Goal: Communication & Community: Answer question/provide support

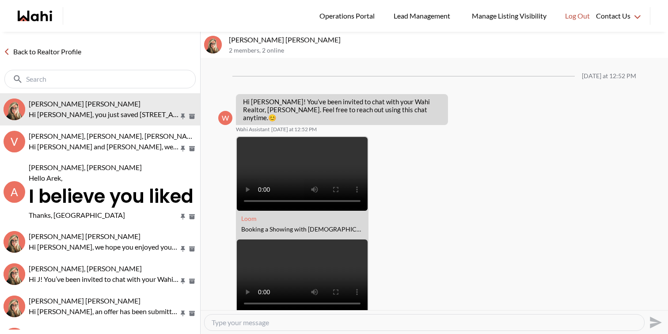
scroll to position [360, 0]
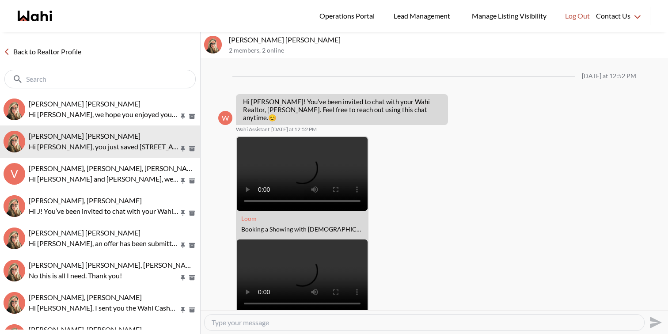
scroll to position [324, 0]
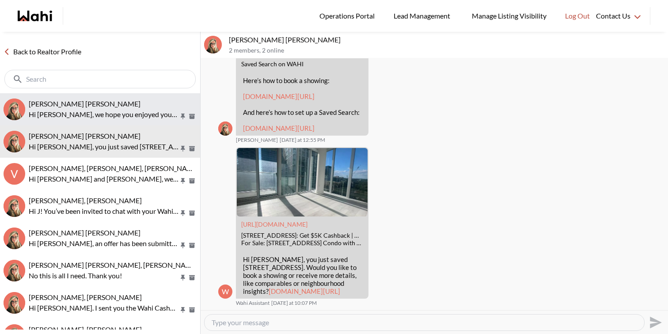
click at [109, 107] on div "Arek Klauza, Barbara" at bounding box center [113, 103] width 168 height 9
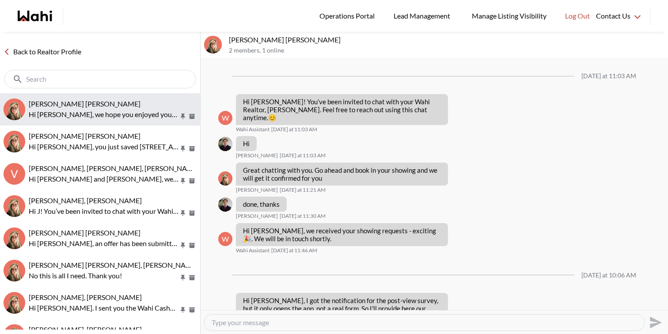
scroll to position [1077, 0]
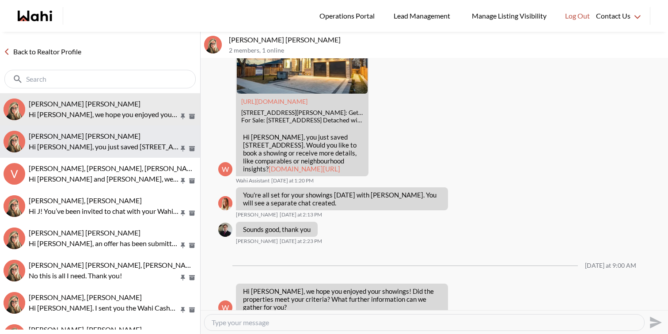
click at [114, 133] on div "Meghan DuCille, Barbara" at bounding box center [113, 136] width 168 height 9
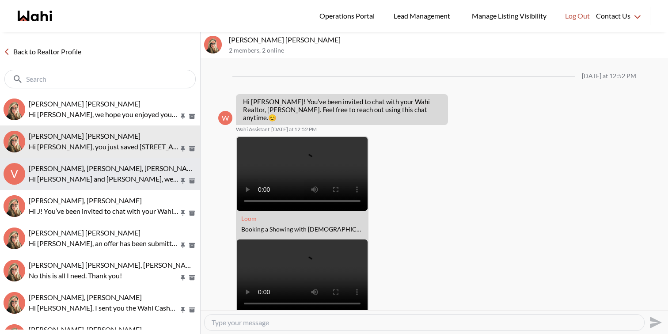
scroll to position [324, 0]
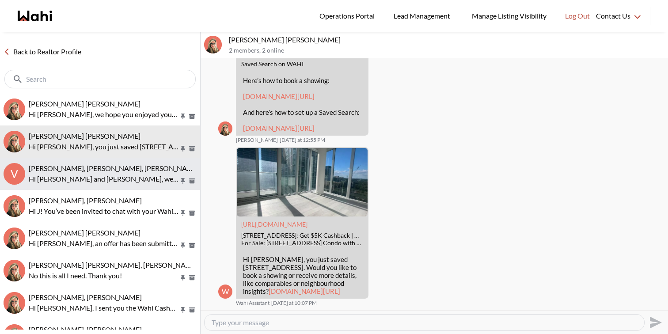
click at [116, 171] on span "Victoria Basova, Dylan Maloney, Barbara" at bounding box center [114, 168] width 171 height 8
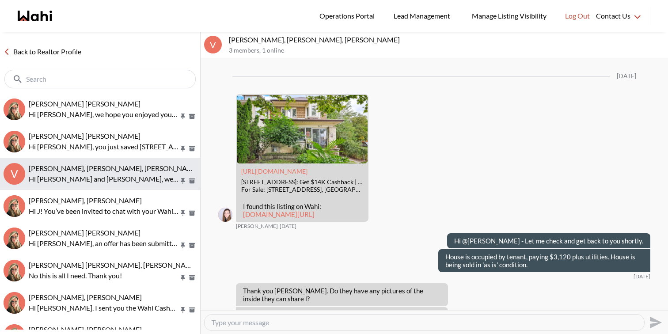
scroll to position [1224, 0]
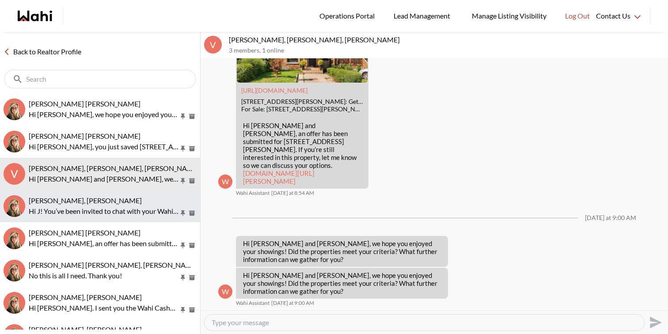
click at [115, 197] on div "J D, Barbara" at bounding box center [113, 200] width 168 height 9
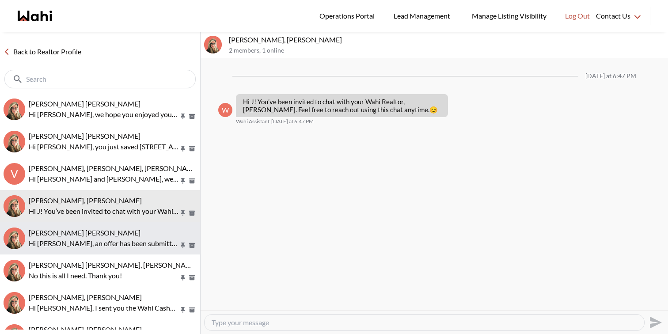
click at [113, 234] on span "Abdul Nafi Sarwari, Barbara" at bounding box center [85, 232] width 112 height 8
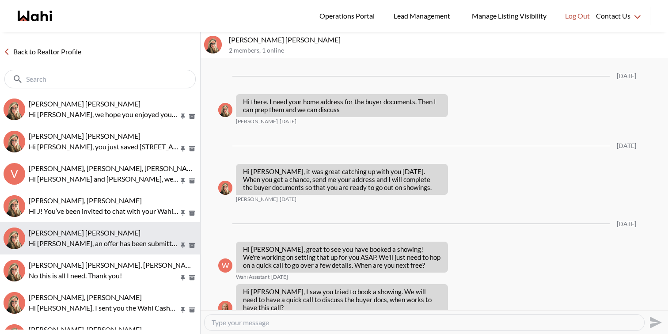
scroll to position [1308, 0]
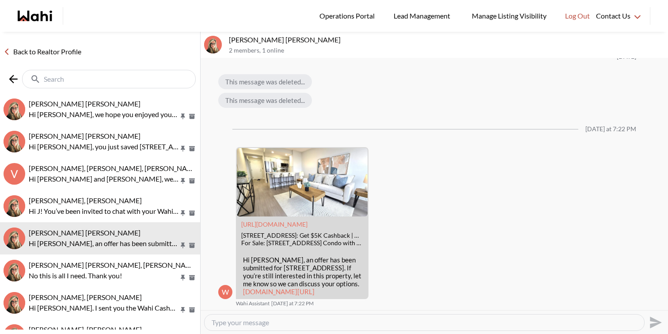
click at [65, 81] on input "text" at bounding box center [110, 79] width 132 height 9
paste input "55 antibes"
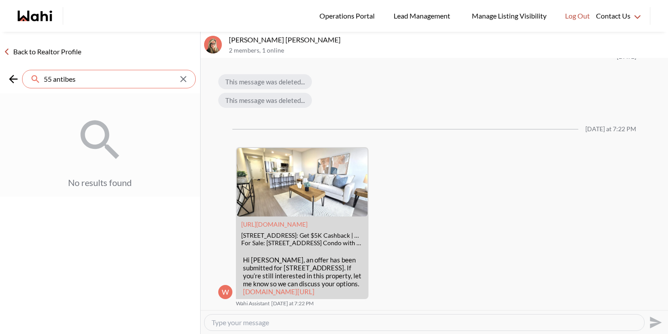
type input "55 antibes"
click at [40, 50] on link "Back to Realtor Profile" at bounding box center [42, 51] width 85 height 11
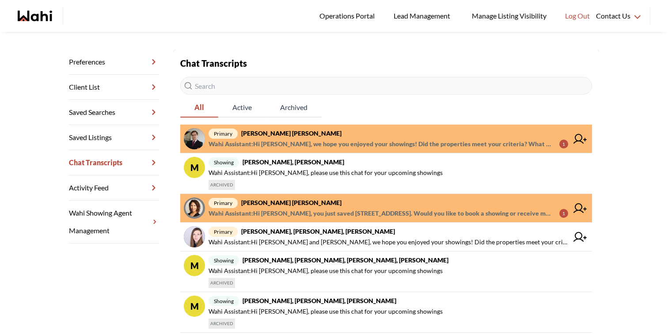
scroll to position [115, 0]
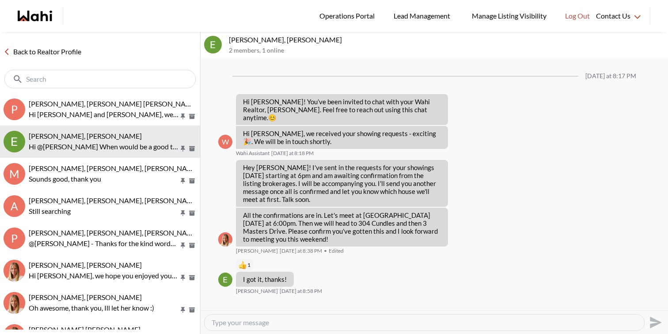
scroll to position [477, 0]
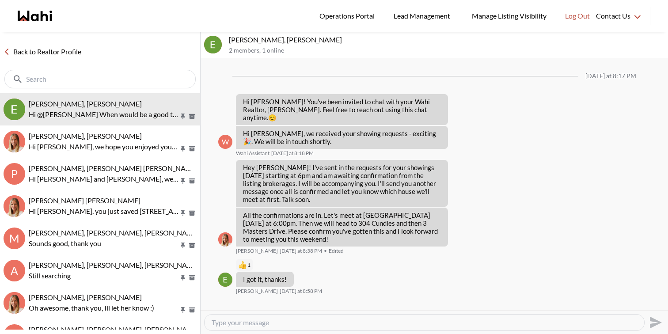
scroll to position [442, 0]
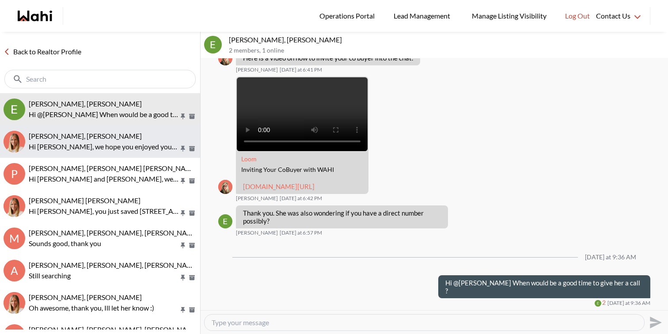
click at [90, 138] on span "Dakshesh Patel, Michelle" at bounding box center [85, 136] width 113 height 8
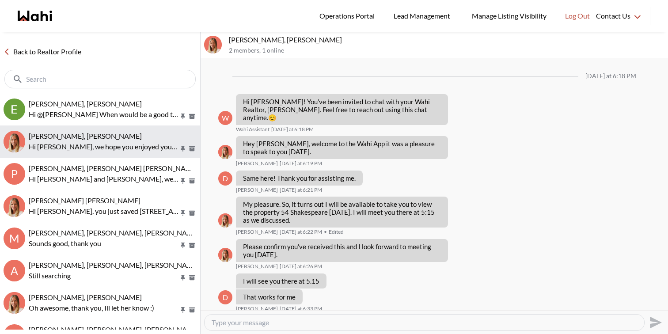
scroll to position [171, 0]
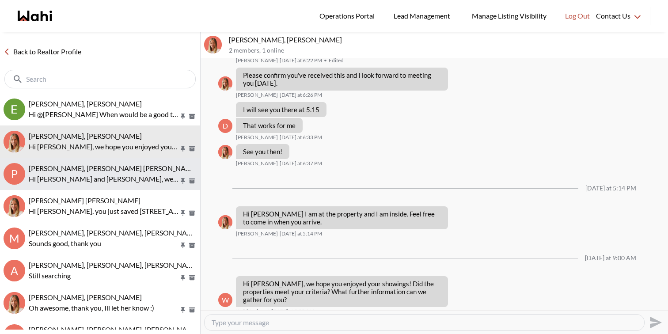
click at [91, 170] on span "Pranav Dhar, Vandana Dhar, Michelle" at bounding box center [114, 168] width 170 height 8
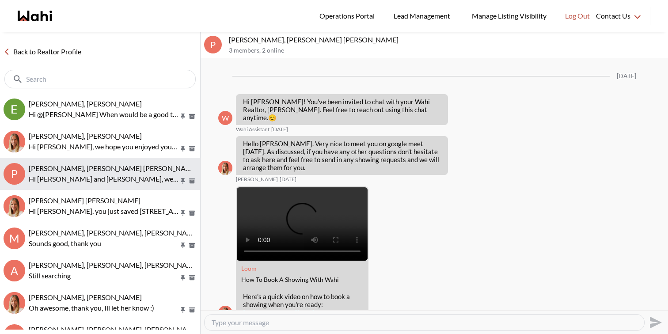
scroll to position [1509, 0]
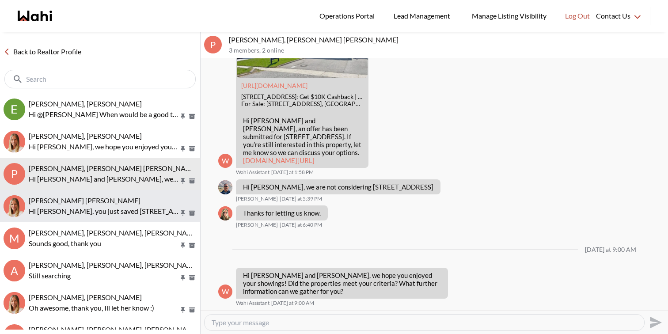
click at [95, 201] on div "Asad Abaid, Michelle" at bounding box center [113, 200] width 168 height 9
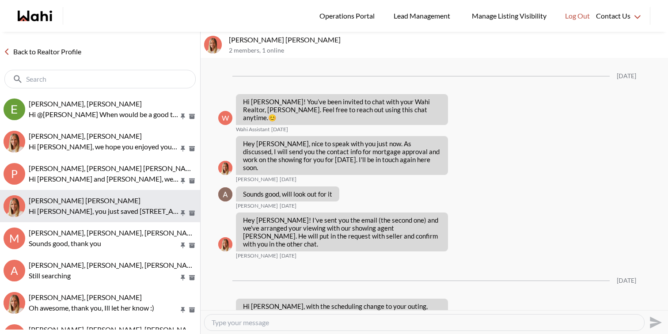
scroll to position [580, 0]
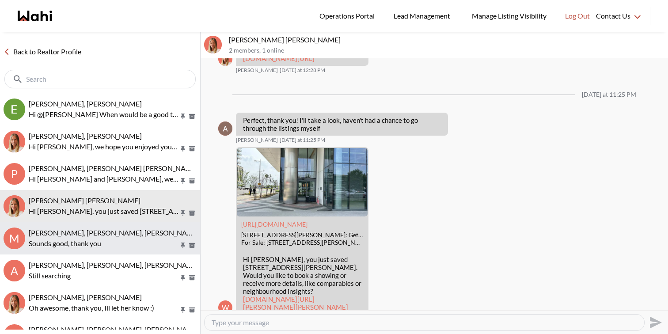
click at [100, 235] on span "[PERSON_NAME], [PERSON_NAME], [PERSON_NAME]" at bounding box center [114, 232] width 171 height 8
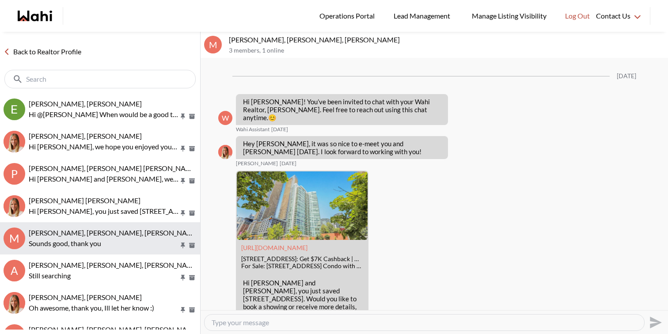
scroll to position [1049, 0]
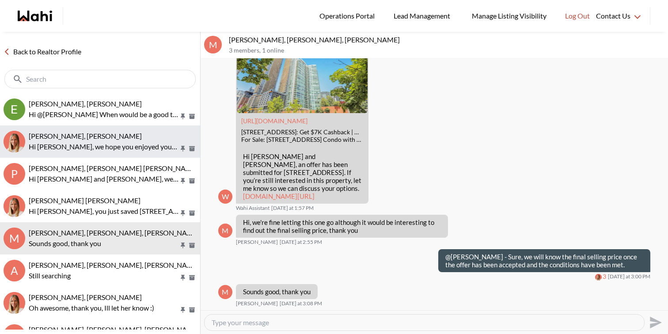
click at [106, 137] on div "Dakshesh Patel, Michelle" at bounding box center [113, 136] width 168 height 9
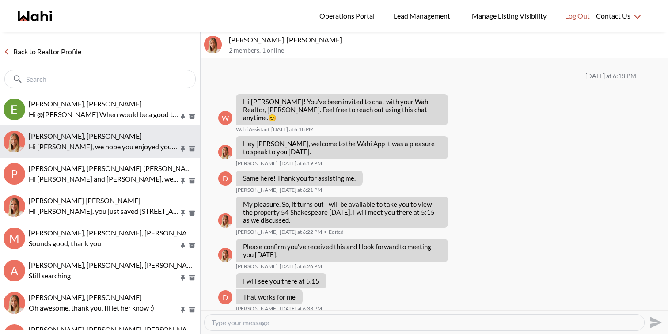
scroll to position [171, 0]
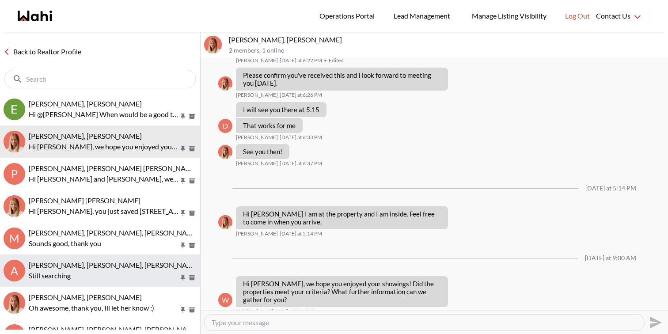
click at [106, 274] on p "Still searching" at bounding box center [104, 275] width 150 height 11
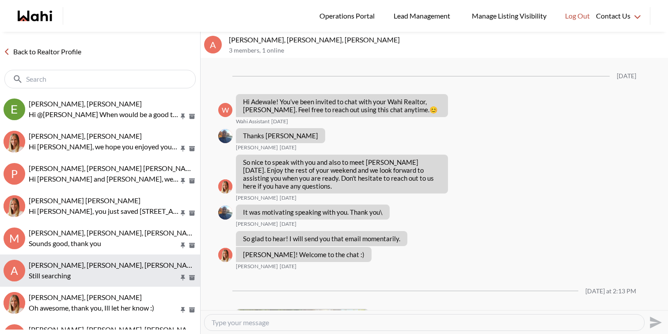
scroll to position [212, 0]
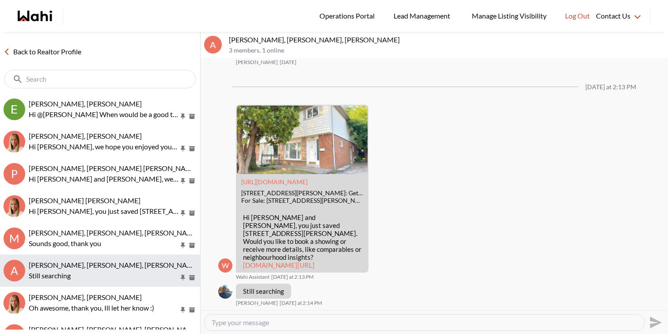
click at [95, 258] on button "A Adewale Saka, Chinyere Saka, Michelle Still searching" at bounding box center [100, 270] width 200 height 32
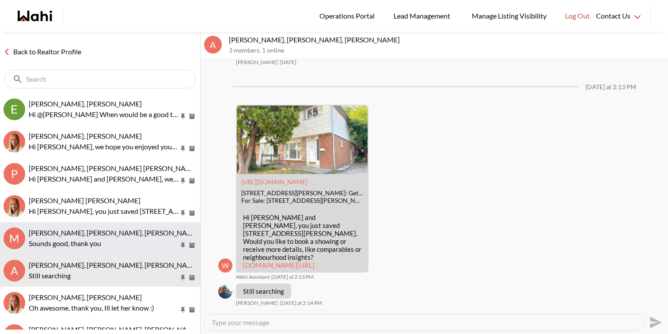
click at [98, 241] on p "Sounds good, thank you" at bounding box center [104, 243] width 150 height 11
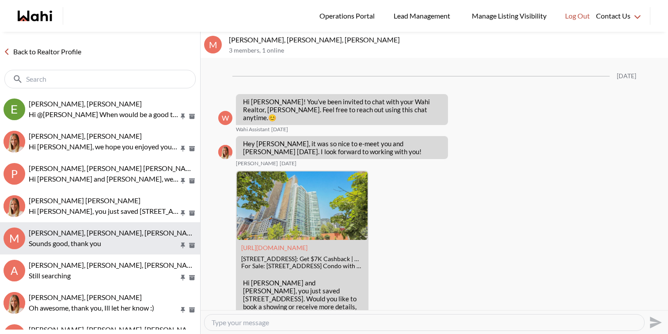
scroll to position [1049, 0]
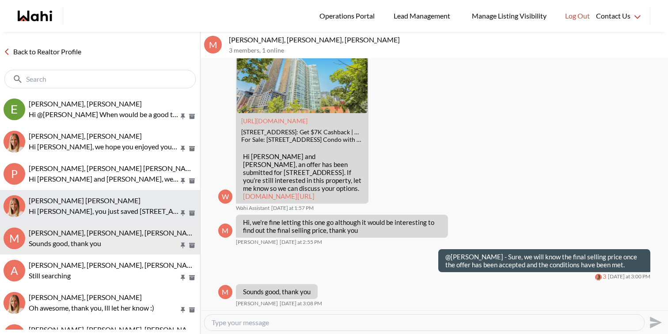
click at [102, 211] on p "Hi Asad, you just saved 950 PORTAGE Pkwy #PH-11, Vaughan. Would you like to boo…" at bounding box center [104, 211] width 150 height 11
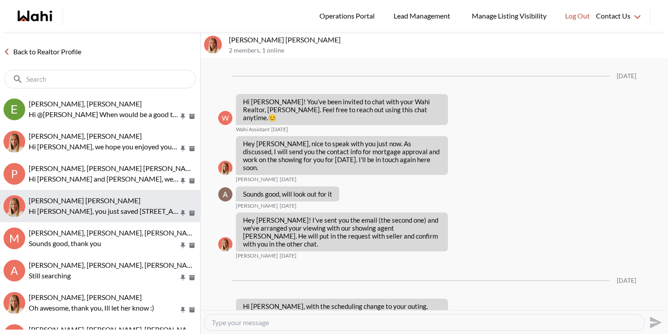
scroll to position [580, 0]
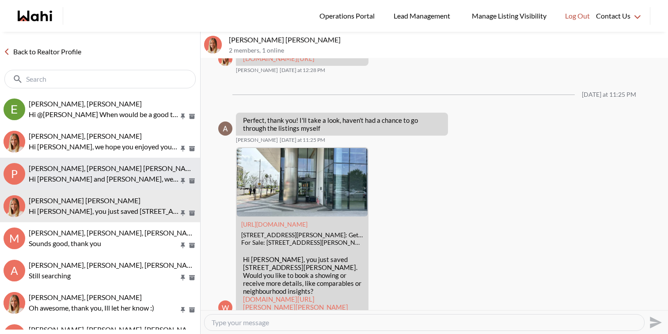
click at [106, 184] on button "P Pranav Dhar, Vandana Dhar, Michelle Hi Pranav and Vandana, we hope you enjoye…" at bounding box center [100, 174] width 200 height 32
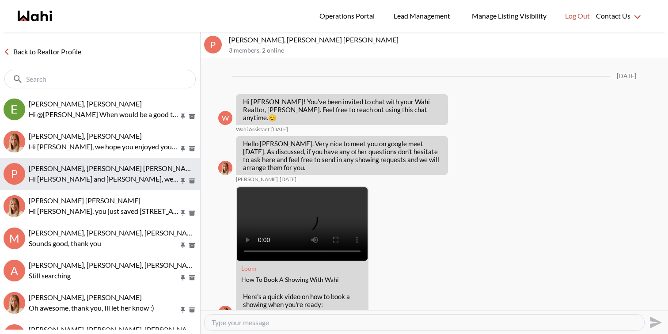
scroll to position [1509, 0]
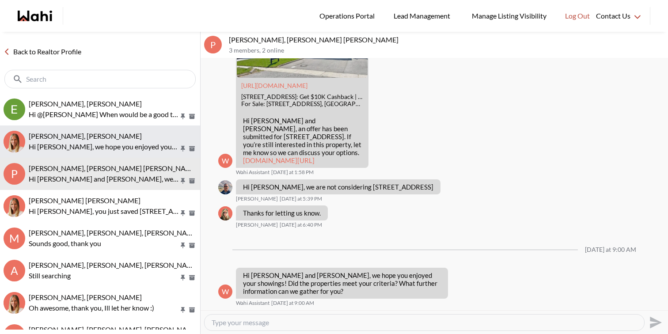
click at [110, 148] on p "Hi Dakshesh, we hope you enjoyed your showings! Did the properties meet your cr…" at bounding box center [104, 146] width 150 height 11
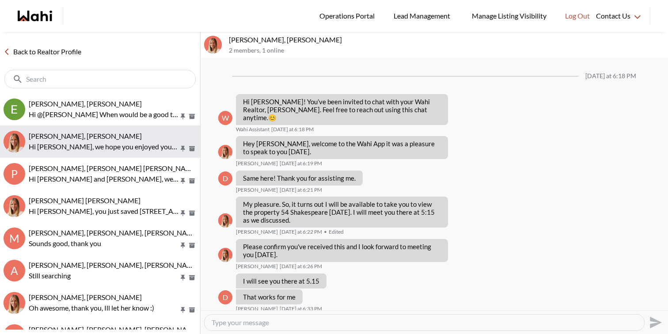
scroll to position [171, 0]
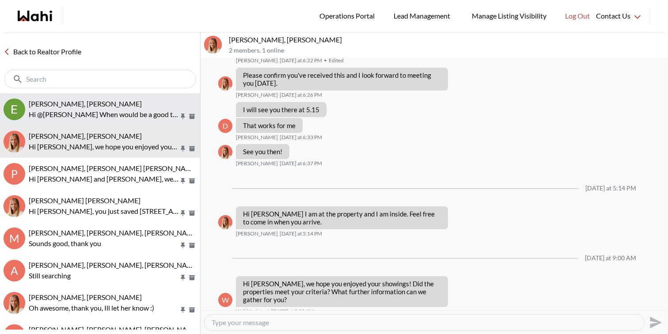
click at [111, 114] on p "Hi @Erik Odegaard When would be a good time to give her a call ?" at bounding box center [104, 114] width 150 height 11
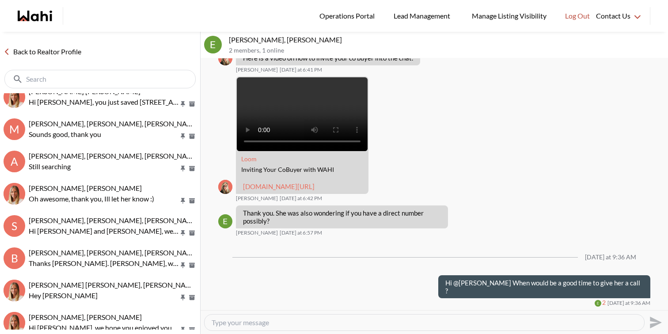
scroll to position [111, 0]
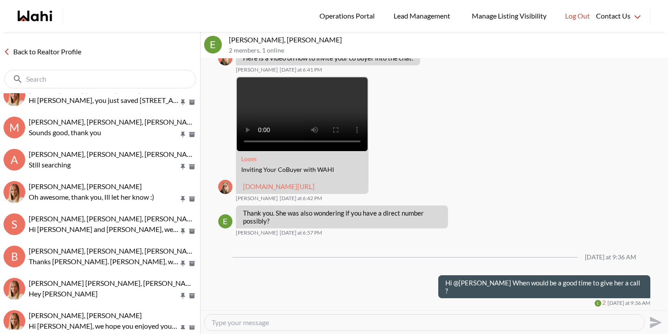
click at [81, 77] on input "text" at bounding box center [101, 79] width 150 height 9
paste input "55 antibes"
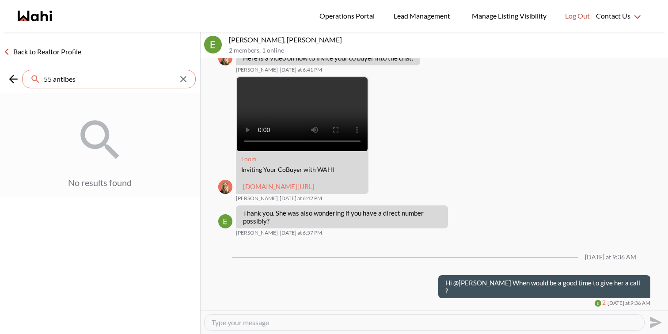
type input "55 antibes"
click at [30, 49] on link "Back to Realtor Profile" at bounding box center [42, 51] width 85 height 11
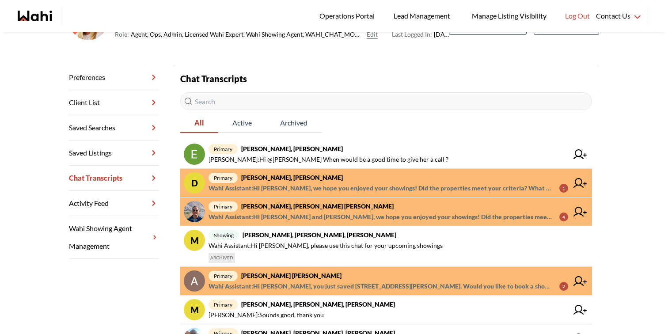
scroll to position [111, 0]
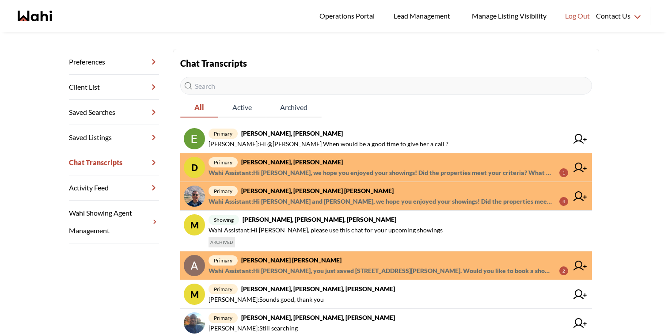
click at [330, 199] on span "Wahi Assistant : Hi Pranav and Vandana, we hope you enjoyed your showings! Did …" at bounding box center [380, 201] width 344 height 11
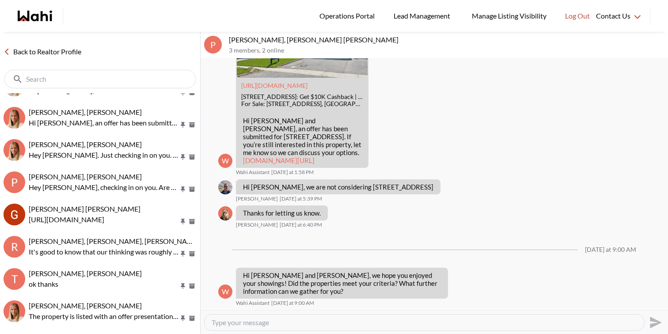
scroll to position [1509, 0]
click at [355, 320] on textarea "Type your message" at bounding box center [424, 322] width 425 height 9
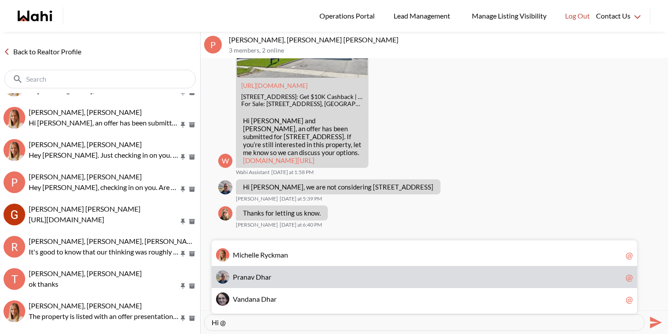
click at [348, 269] on div "P r a n a v D h a r @" at bounding box center [424, 277] width 425 height 22
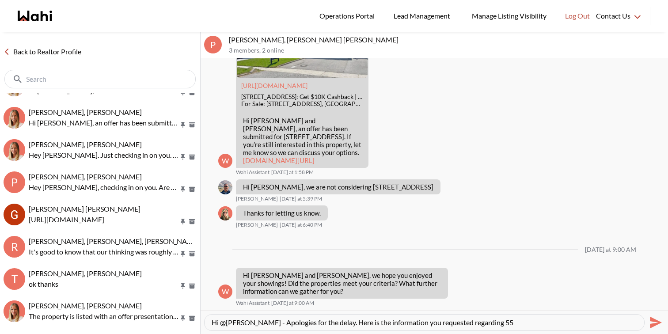
drag, startPoint x: 493, startPoint y: 321, endPoint x: 523, endPoint y: 321, distance: 29.6
click at [523, 321] on textarea "Hi @Pranav Dhar - Apologies for the delay. Here is the information you requeste…" at bounding box center [424, 322] width 425 height 9
paste textarea "Antibes Dr, Toronto"
click at [577, 318] on textarea "Hi @Pranav Dhar - Apologies for the delay. Here is the information you requeste…" at bounding box center [424, 322] width 425 height 9
click at [576, 321] on textarea "Hi @Pranav Dhar - Apologies for the delay. Here is the information you requeste…" at bounding box center [424, 322] width 425 height 9
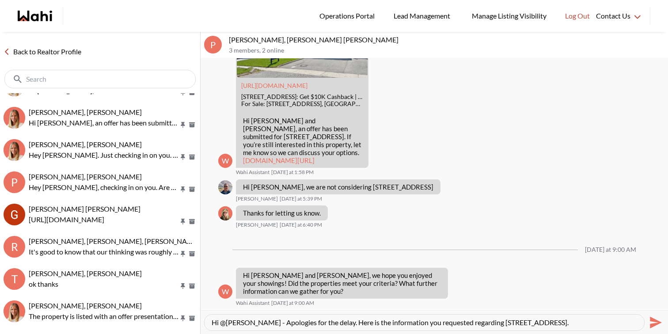
scroll to position [8, 0]
paste textarea "The home was built in 2016 and everything is original from the builder includin…"
type textarea "Hi @Pranav Dhar - Apologies for the delay. Here is the information you requeste…"
click at [651, 320] on icon "Send" at bounding box center [656, 322] width 12 height 12
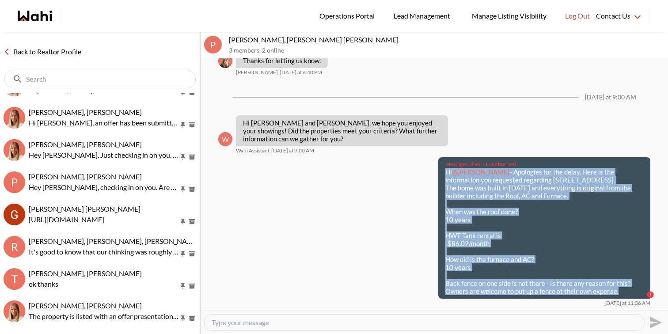
drag, startPoint x: 621, startPoint y: 299, endPoint x: 440, endPoint y: 178, distance: 217.7
click at [440, 178] on div "Message Failed · Unauthorized Hi @Pranav Dhar - Apologies for the delay. Here i…" at bounding box center [544, 227] width 212 height 141
copy div "Hi @Pranav Dhar - Apologies for the delay. Here is the information you requeste…"
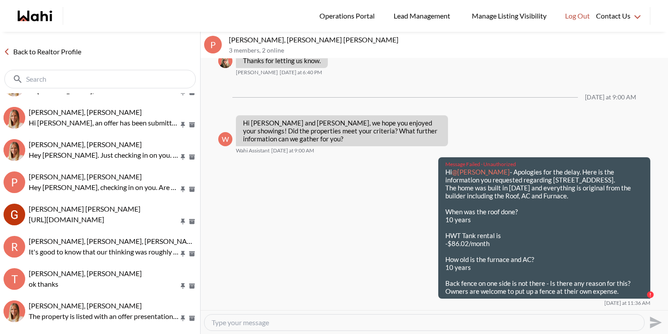
click at [389, 320] on textarea "Type your message" at bounding box center [424, 322] width 425 height 9
paste textarea "Hi @Pranav Dhar - Apologies for the delay. Here is the information you requeste…"
type textarea "Hi @Pranav Dhar - Apologies for the delay. Here is the information you requeste…"
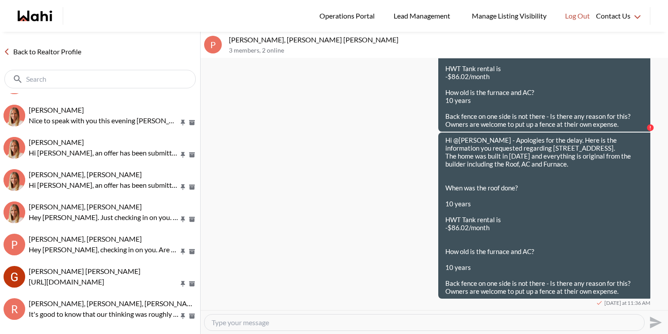
scroll to position [570, 0]
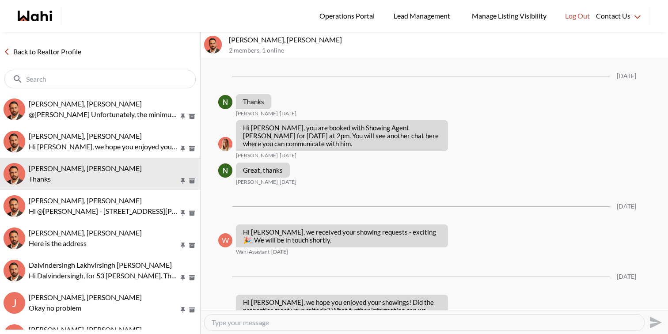
scroll to position [1334, 0]
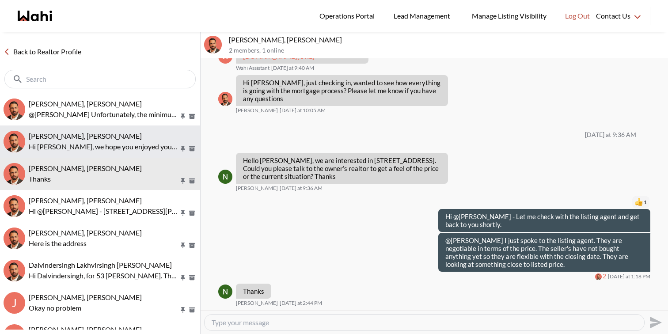
click at [86, 132] on span "khalid Alvi, Behnam" at bounding box center [85, 136] width 113 height 8
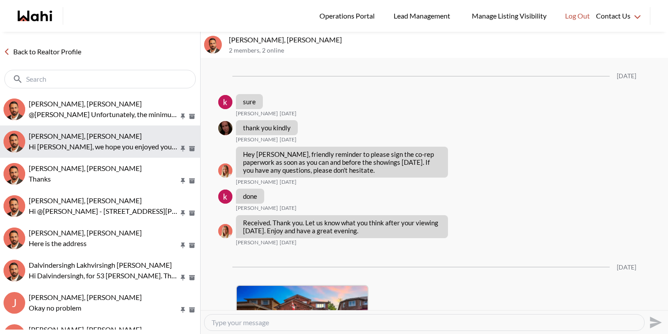
scroll to position [2289, 0]
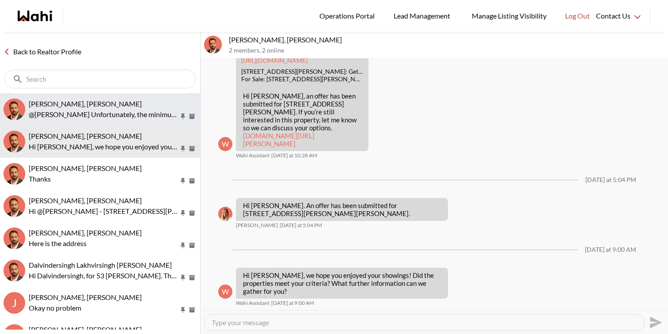
click at [87, 114] on p "@Behnam Fazili Unfortunately, the minimum credit score is based on individual’s…" at bounding box center [104, 114] width 150 height 11
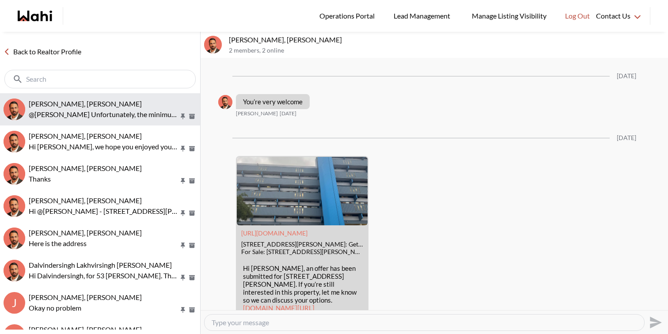
scroll to position [915, 0]
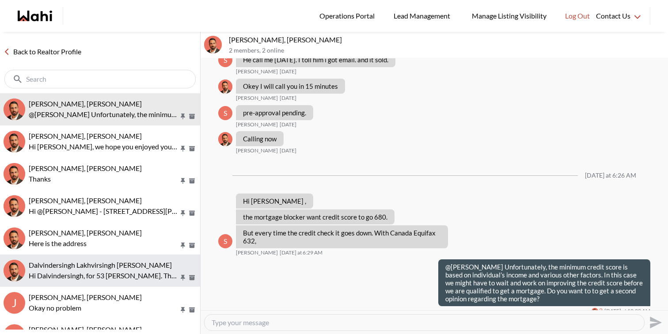
click at [93, 258] on button "Dalvindersingh [PERSON_NAME] Hi Dalvindersingh, for 53 [PERSON_NAME]. The heati…" at bounding box center [100, 270] width 200 height 32
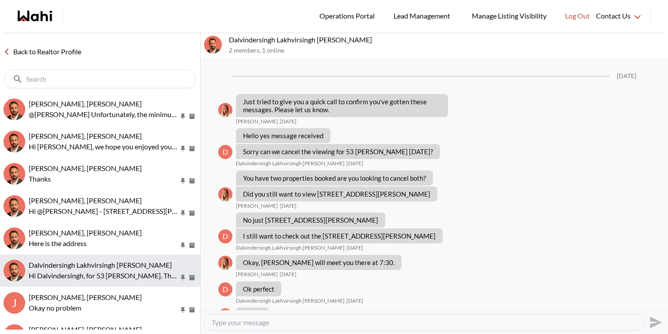
scroll to position [860, 0]
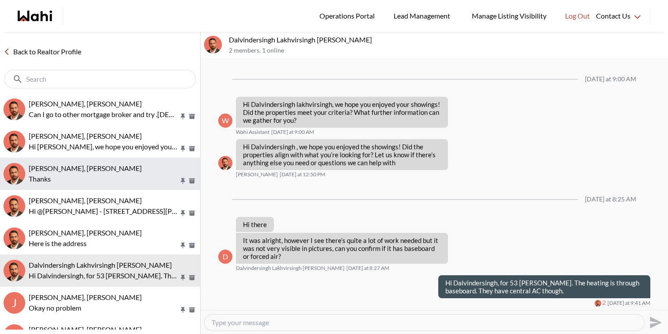
click at [80, 165] on span "[PERSON_NAME], [PERSON_NAME]" at bounding box center [85, 168] width 113 height 8
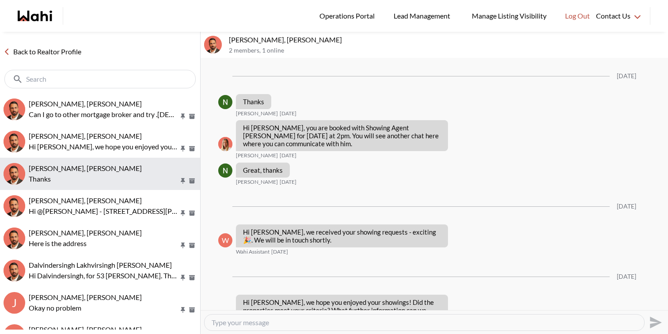
scroll to position [1334, 0]
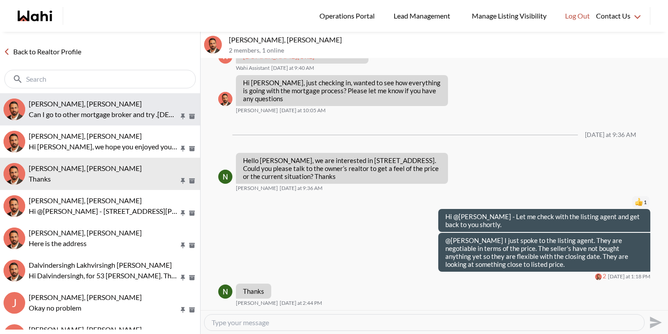
click at [121, 110] on p "Can I go to other mortgage broker and try .Asian people giving me hard time.I t…" at bounding box center [104, 114] width 150 height 11
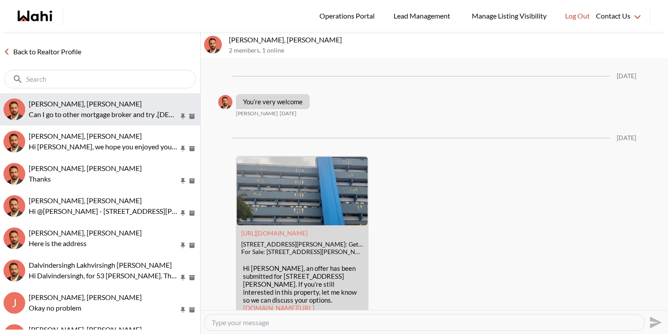
scroll to position [950, 0]
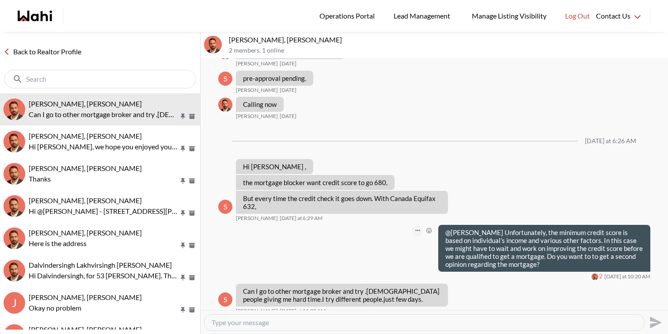
click at [419, 225] on button "Open Message Actions Menu" at bounding box center [417, 230] width 11 height 11
click at [408, 195] on button "Edit Message" at bounding box center [388, 194] width 71 height 16
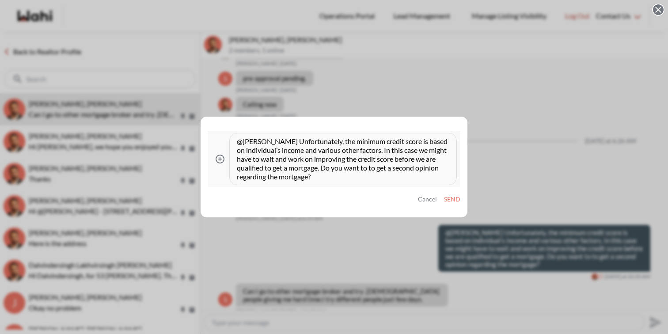
click at [284, 140] on textarea "@Behnam Fazili Unfortunately, the minimum credit score is based on individual’s…" at bounding box center [343, 159] width 212 height 44
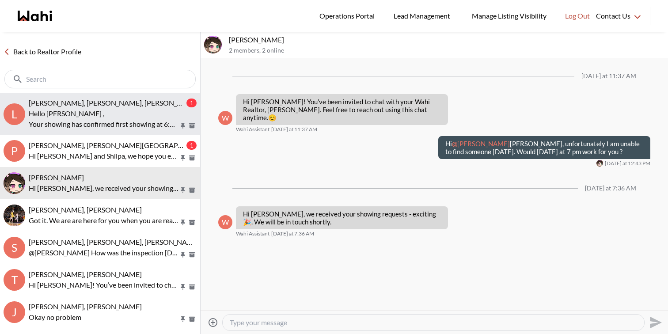
click at [107, 106] on span "[PERSON_NAME], [PERSON_NAME], [PERSON_NAME]" at bounding box center [114, 102] width 171 height 8
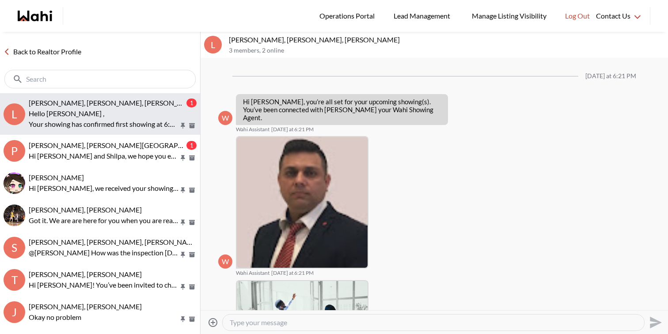
scroll to position [232, 0]
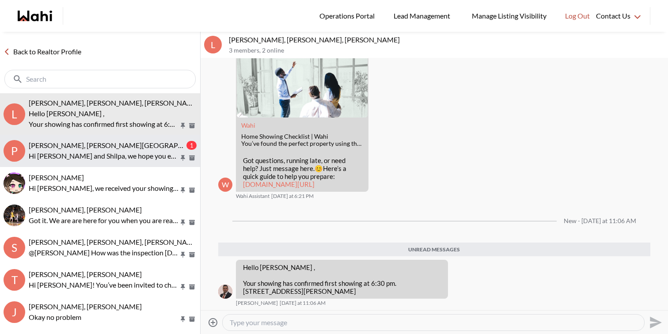
click at [114, 149] on div "[PERSON_NAME], [PERSON_NAME][GEOGRAPHIC_DATA]" at bounding box center [107, 145] width 156 height 9
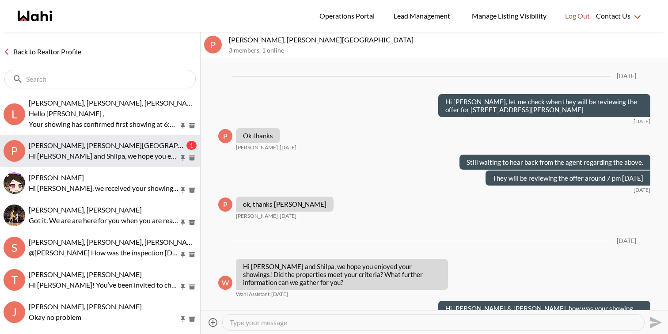
scroll to position [1015, 0]
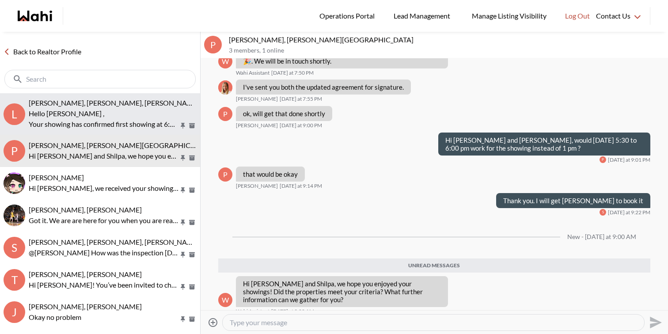
click at [109, 122] on p "Your showing has confirmed first showing at 6:30 pm. [STREET_ADDRESS][PERSON_NA…" at bounding box center [104, 124] width 150 height 11
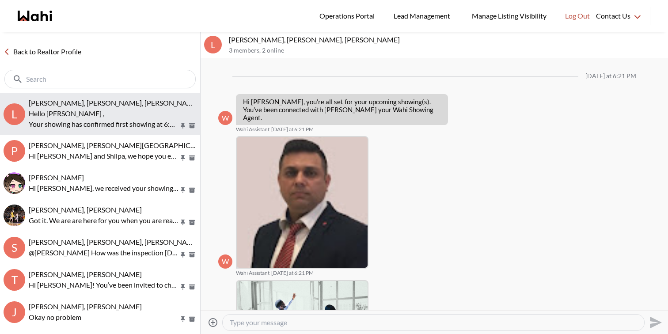
scroll to position [211, 0]
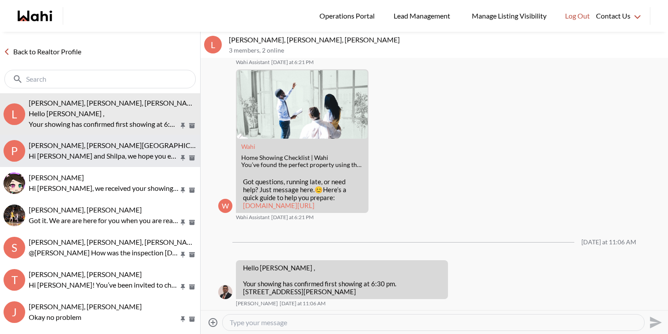
click at [122, 163] on button "P [PERSON_NAME], [PERSON_NAME] Hi [PERSON_NAME] and [PERSON_NAME], we hope you …" at bounding box center [100, 151] width 200 height 32
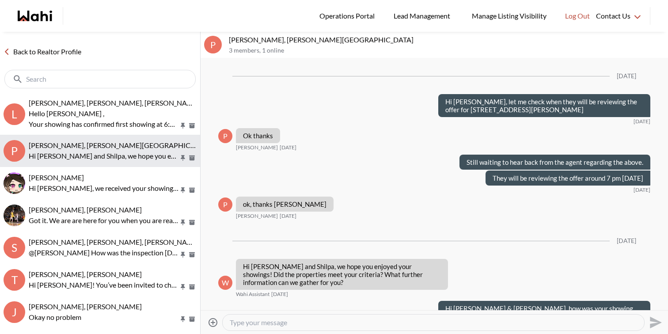
scroll to position [995, 0]
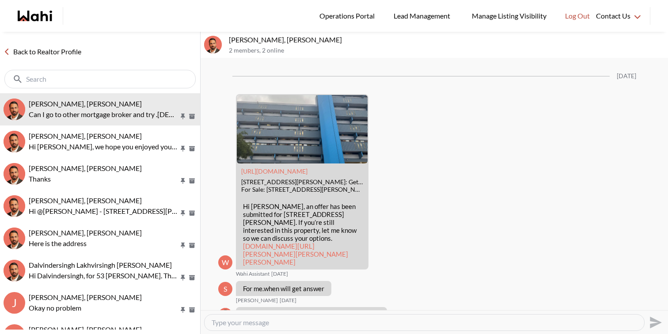
scroll to position [887, 0]
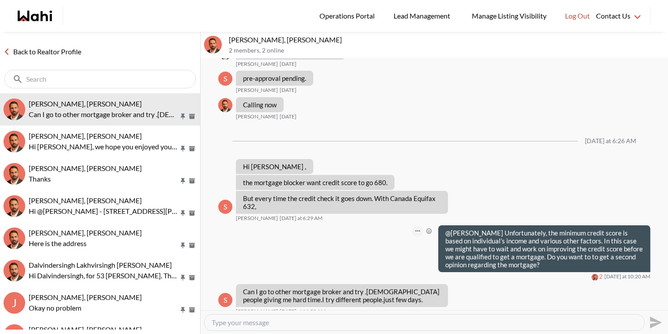
click at [420, 225] on button "Open Message Actions Menu" at bounding box center [417, 230] width 11 height 11
click at [389, 195] on button "Edit Message" at bounding box center [388, 194] width 71 height 16
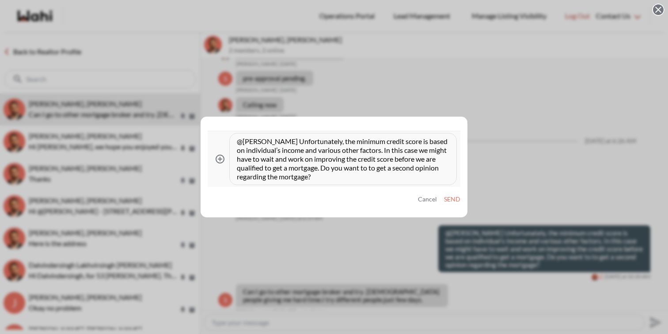
click at [374, 164] on textarea "@[PERSON_NAME] Unfortunately, the minimum credit score is based on individual’s…" at bounding box center [343, 159] width 212 height 44
paste textarea "[PERSON_NAME] Unfortunately, the minimum credit score is based on an individual…"
type textarea "@[PERSON_NAME] Unfortunately, the minimum credit score is based on an individua…"
click at [456, 199] on button "Send" at bounding box center [452, 200] width 16 height 8
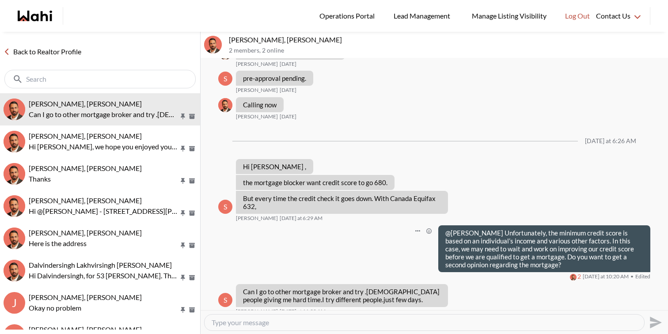
click at [392, 324] on textarea "Type your message" at bounding box center [424, 322] width 425 height 9
type textarea "Yes, you can work with any mortgage broker you are comfortable with."
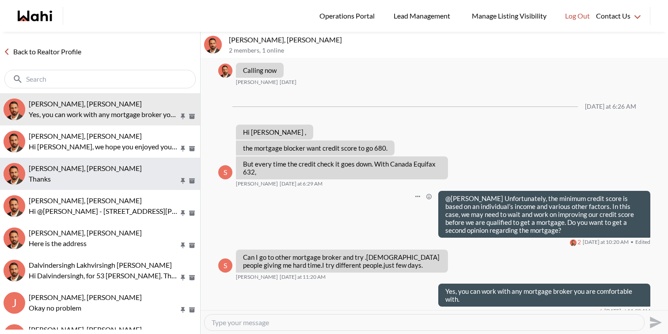
click at [124, 167] on div "Nidhi Singh, Behnam" at bounding box center [113, 168] width 168 height 9
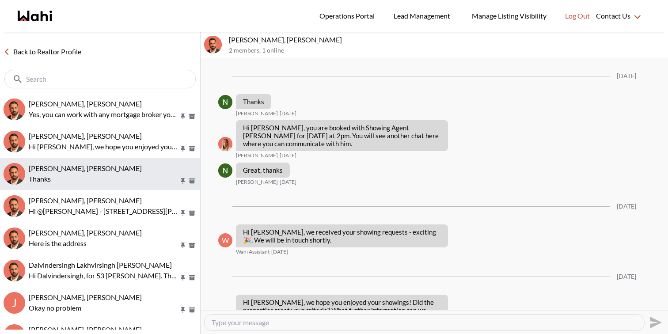
scroll to position [1334, 0]
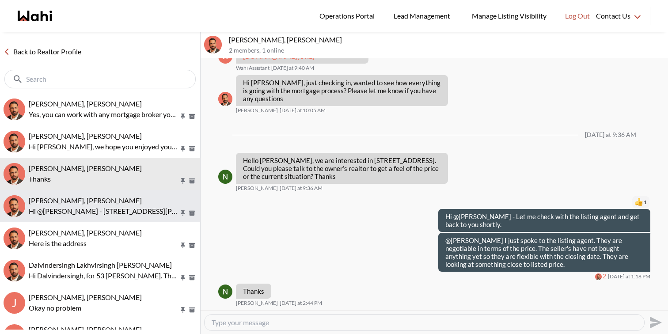
click at [129, 205] on div "Shireen Sookdeo, Behnam Hi @Shireen Sookdeo - 536 King St E, Oshawa, Ontario do…" at bounding box center [113, 206] width 168 height 20
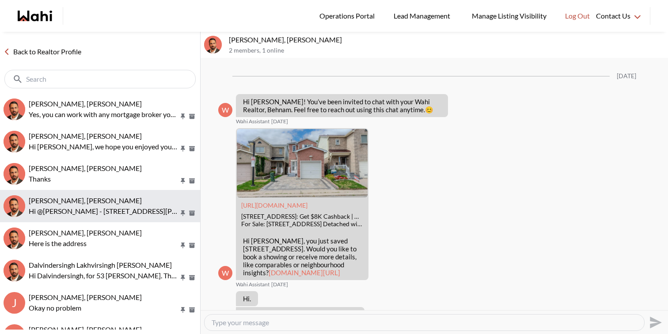
scroll to position [217, 0]
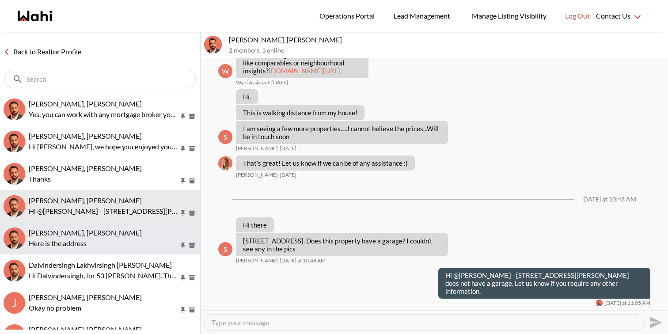
click at [135, 232] on div "Rita Kukendran, Behnam" at bounding box center [113, 232] width 168 height 9
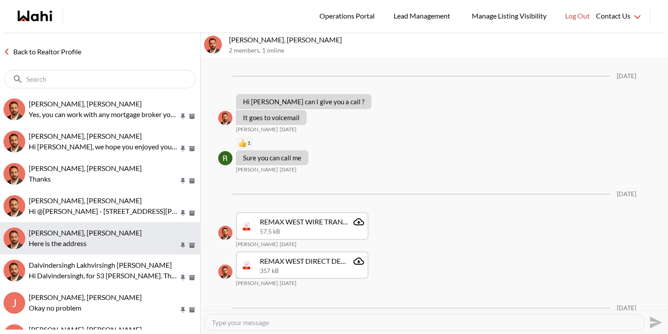
scroll to position [632, 0]
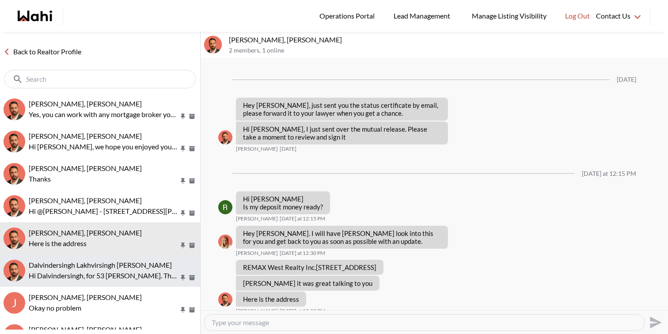
click at [142, 265] on span "Dalvindersingh Lakhvirsingh Jaswal, Behnam" at bounding box center [100, 265] width 143 height 8
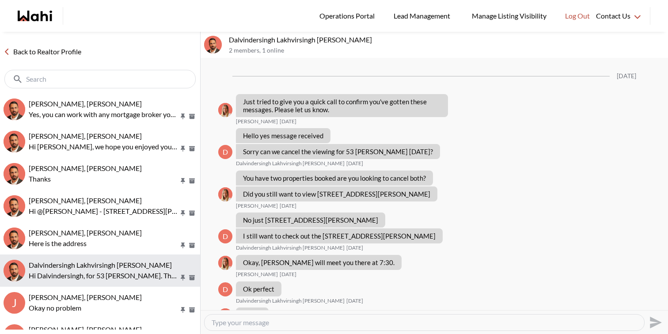
scroll to position [860, 0]
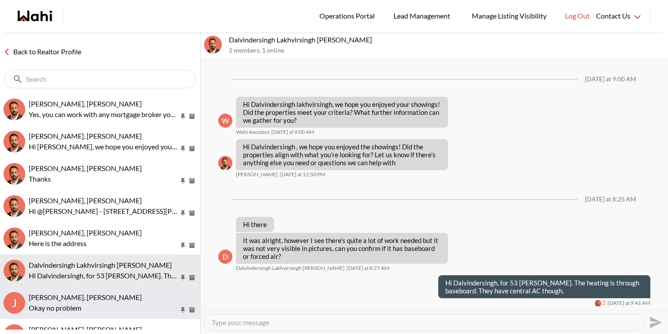
click at [142, 299] on div "Josh Hortaleza, Faraz, Behnam" at bounding box center [113, 297] width 168 height 9
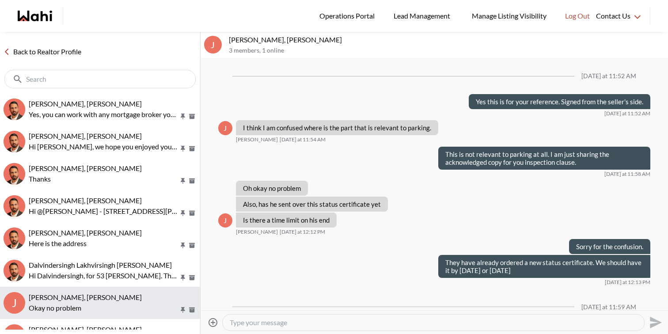
scroll to position [421, 0]
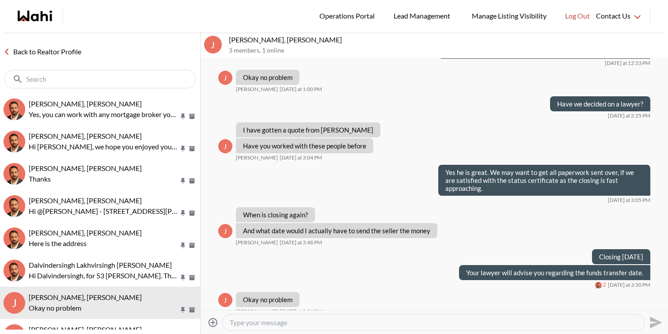
click at [98, 77] on input "text" at bounding box center [101, 79] width 150 height 9
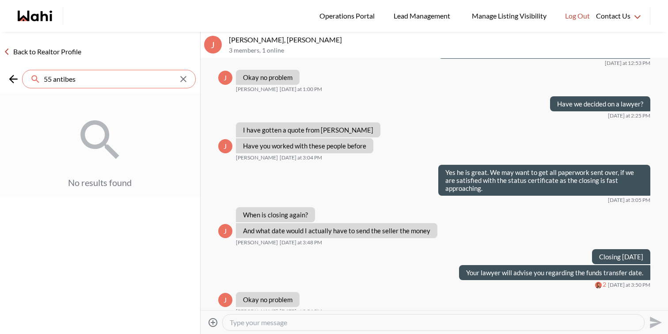
click at [85, 75] on input "55 antibes" at bounding box center [110, 79] width 132 height 9
paste input "text"
type input "5"
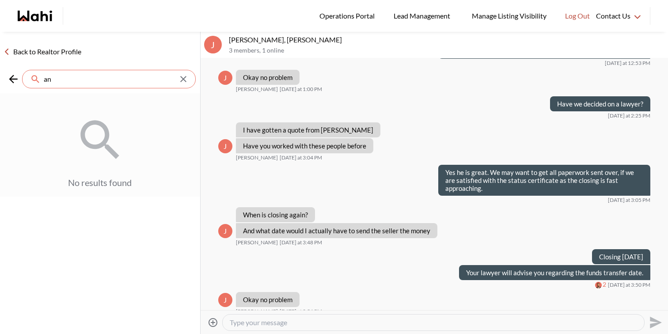
type input "a"
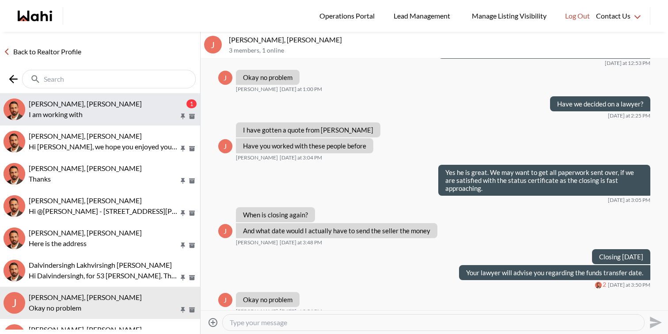
click at [110, 115] on p "I am working with" at bounding box center [104, 114] width 150 height 11
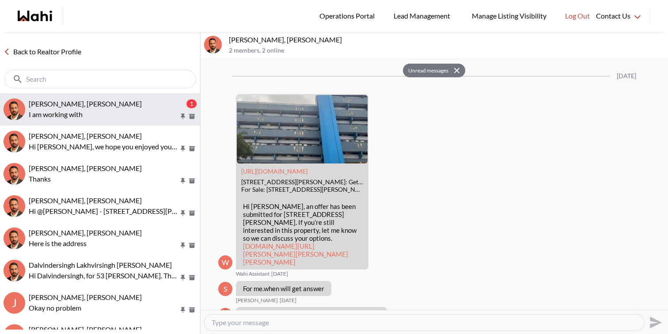
scroll to position [1047, 0]
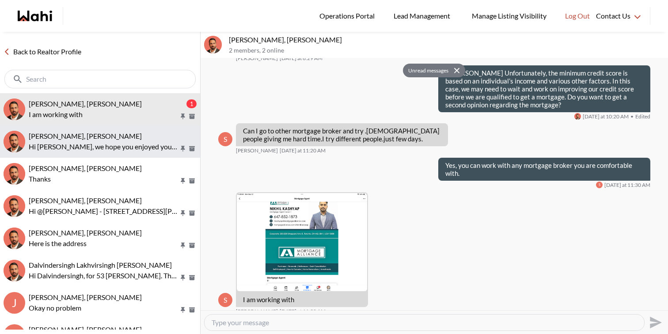
click at [110, 143] on p "Hi Khalid, we hope you enjoyed your showings! Did the properties meet your crit…" at bounding box center [104, 146] width 150 height 11
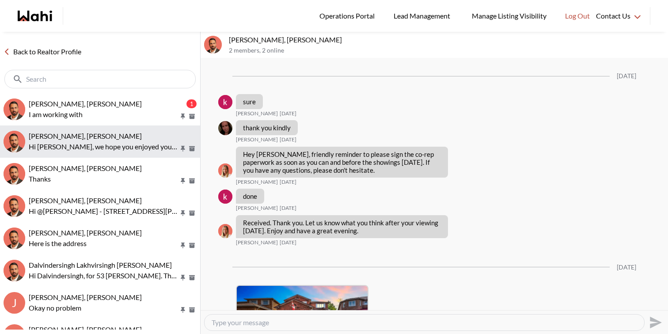
scroll to position [2289, 0]
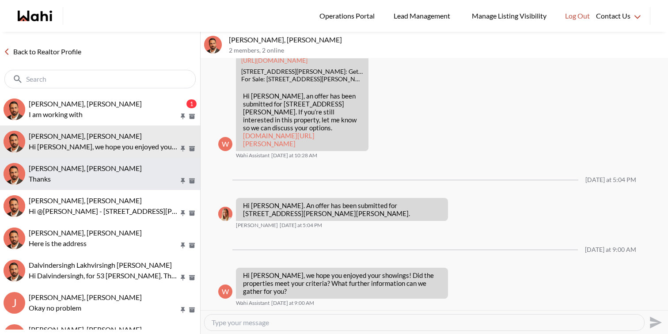
click at [111, 177] on p "Thanks" at bounding box center [104, 179] width 150 height 11
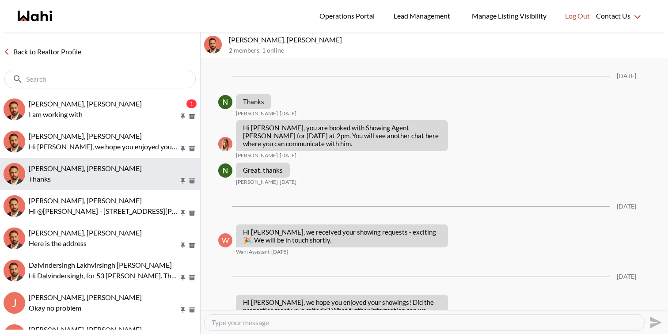
scroll to position [1334, 0]
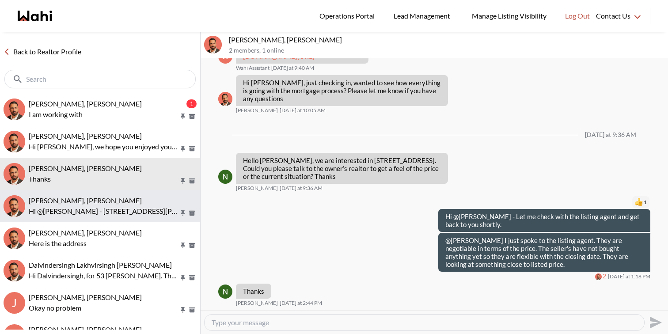
click at [112, 191] on button "Shireen Sookdeo, Behnam Hi @Shireen Sookdeo - 536 King St E, Oshawa, Ontario do…" at bounding box center [100, 206] width 200 height 32
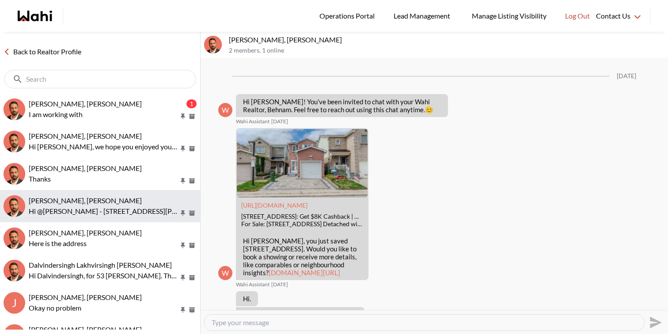
scroll to position [217, 0]
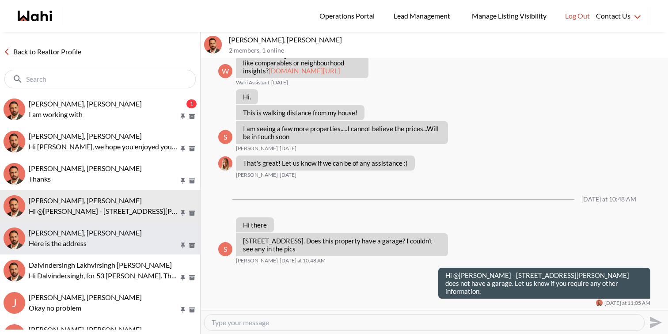
click at [116, 231] on div "Rita Kukendran, Behnam" at bounding box center [113, 232] width 168 height 9
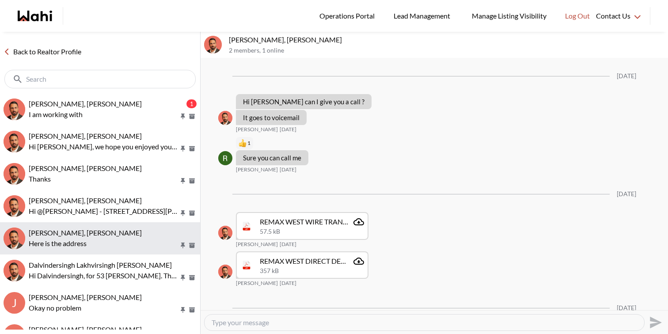
scroll to position [632, 0]
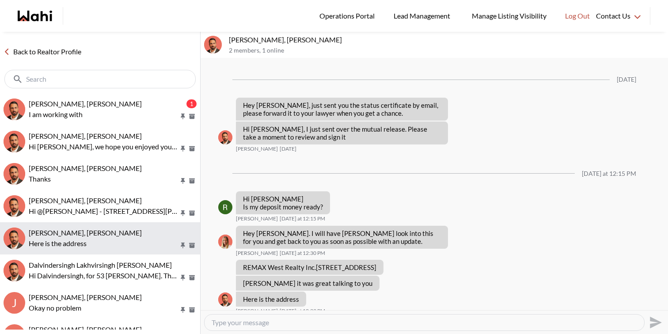
click at [116, 253] on button "Rita Kukendran, Behnam Here is the address" at bounding box center [100, 238] width 200 height 32
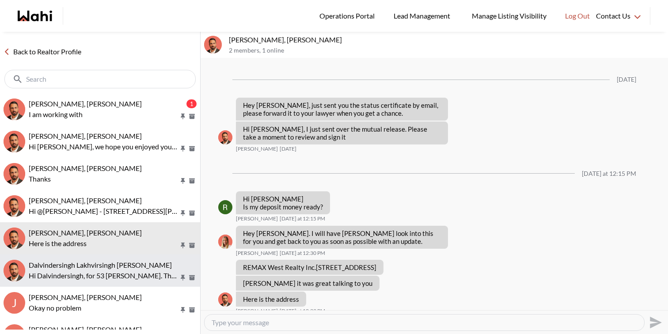
click at [118, 271] on p "Hi Dalvindersingh, for 53 woody vine. The heating is through baseboard. They ha…" at bounding box center [104, 275] width 150 height 11
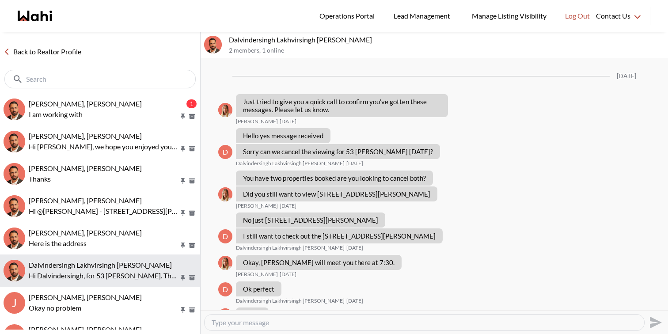
scroll to position [860, 0]
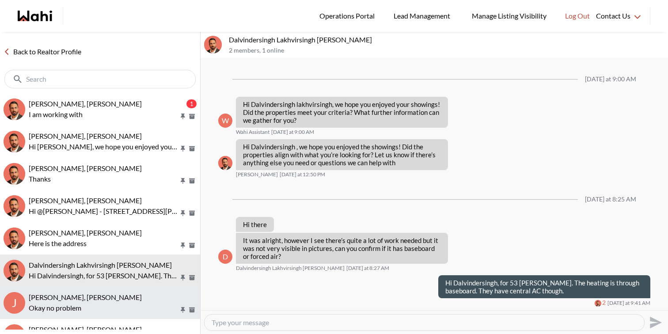
click at [118, 294] on span "[PERSON_NAME], [PERSON_NAME]" at bounding box center [85, 297] width 113 height 8
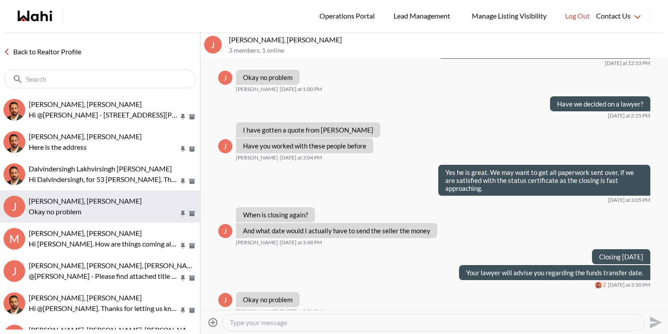
scroll to position [97, 0]
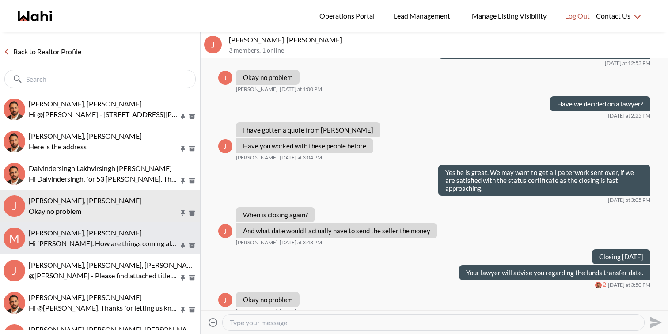
click at [133, 241] on p "Hi Mirna. How are things coming along for you with the mortgage approval? Are y…" at bounding box center [104, 243] width 150 height 11
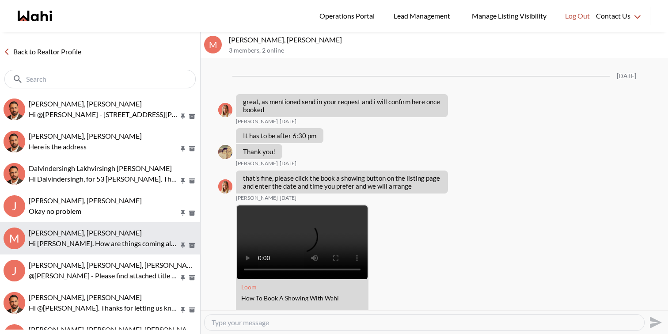
scroll to position [1440, 0]
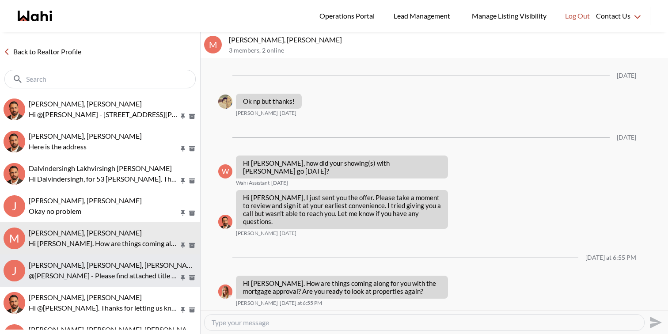
click at [133, 261] on span "[PERSON_NAME], [PERSON_NAME], [PERSON_NAME]" at bounding box center [114, 265] width 171 height 8
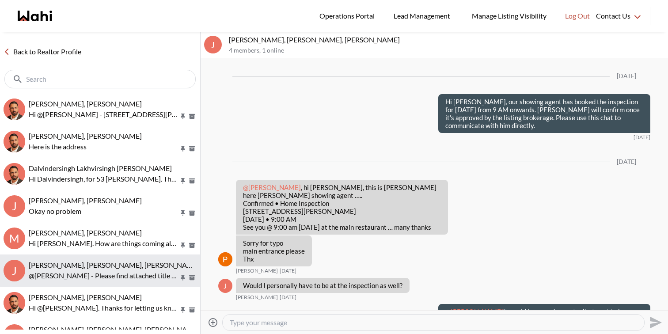
scroll to position [795, 0]
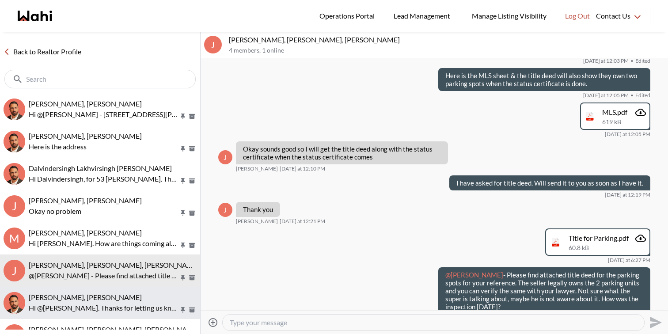
click at [129, 303] on p "Hi @Caroline Rouben. Thanks for letting us know. We are here for you when you a…" at bounding box center [104, 308] width 150 height 11
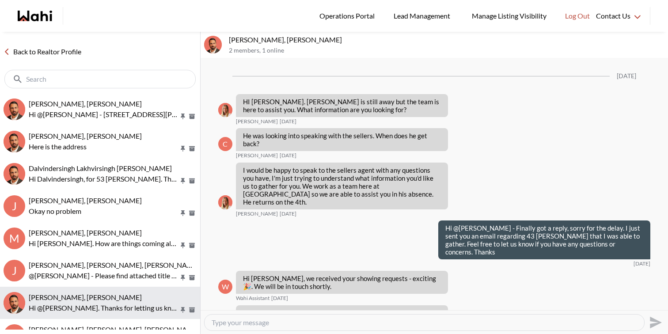
scroll to position [963, 0]
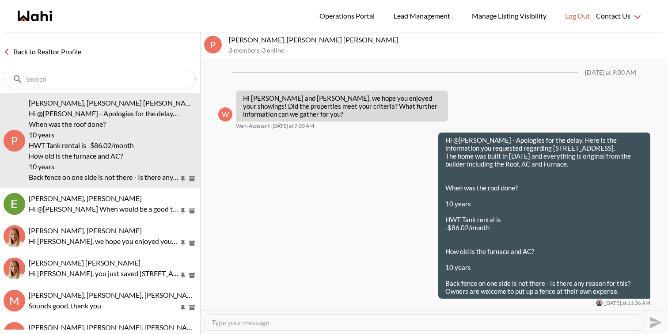
scroll to position [1686, 0]
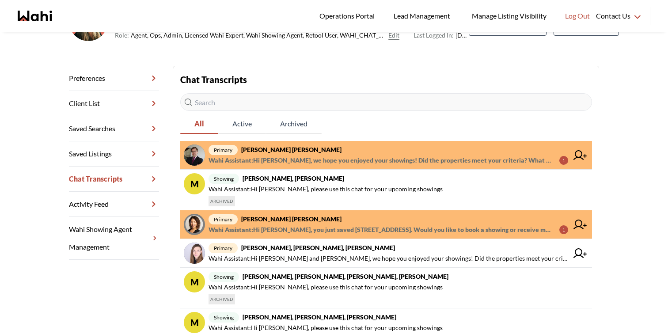
scroll to position [117, 0]
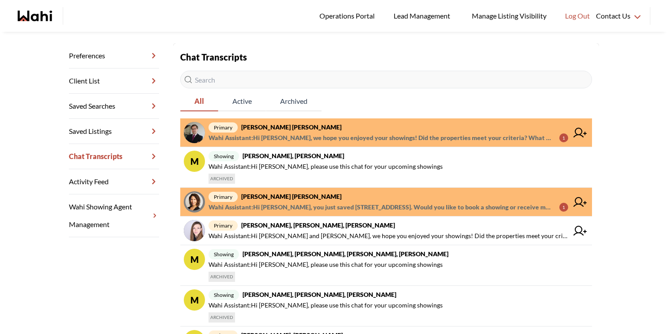
click at [379, 142] on span "Wahi Assistant : Hi Arek, we hope you enjoyed your showings! Did the properties…" at bounding box center [380, 138] width 344 height 11
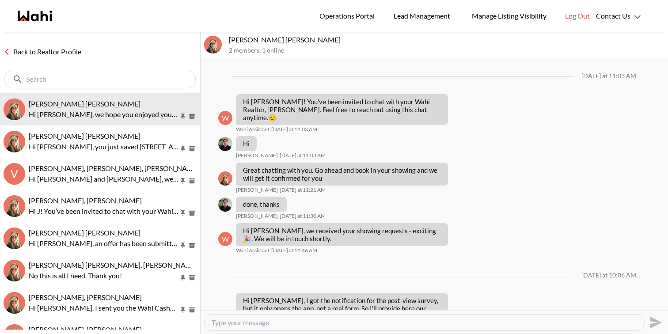
scroll to position [1077, 0]
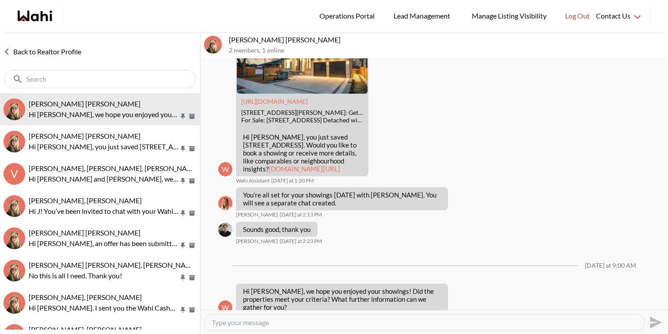
click at [52, 56] on link "Back to Realtor Profile" at bounding box center [42, 51] width 85 height 11
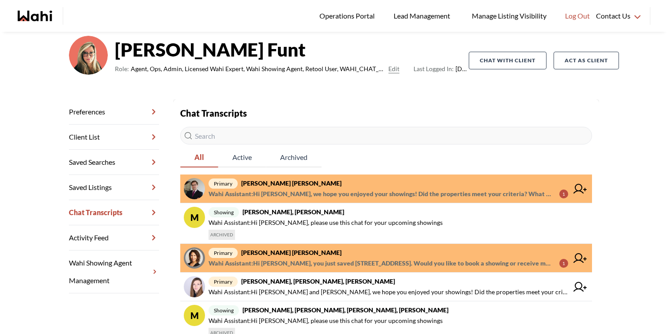
click at [344, 261] on span "Wahi Assistant : Hi Meghan, you just saved 195 Redpath Ave #2612, Toronto. Woul…" at bounding box center [380, 263] width 344 height 11
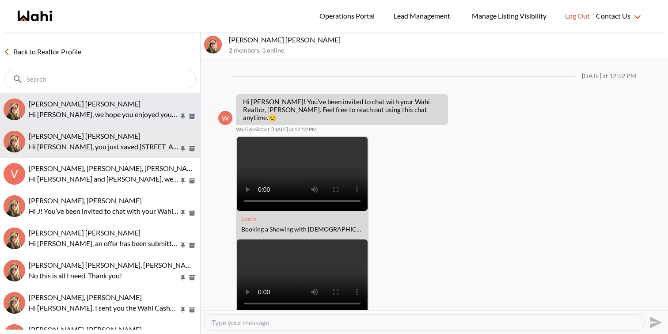
scroll to position [324, 0]
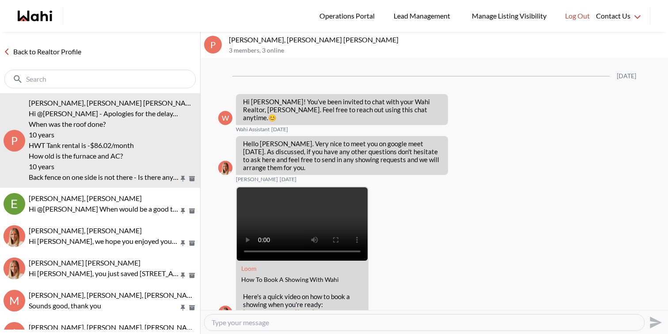
scroll to position [1686, 0]
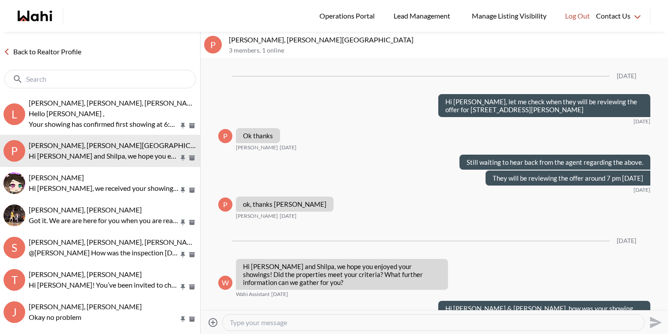
scroll to position [995, 0]
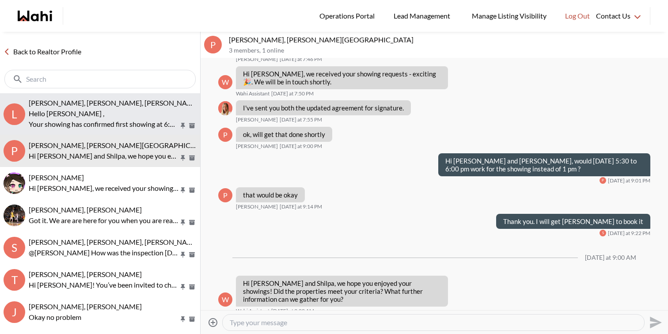
click at [93, 109] on p "Hello [PERSON_NAME] ," at bounding box center [104, 113] width 150 height 11
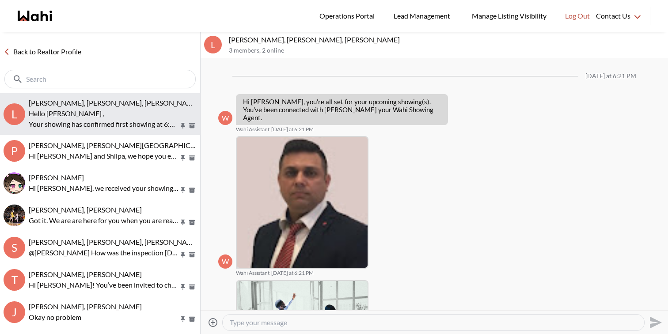
scroll to position [211, 0]
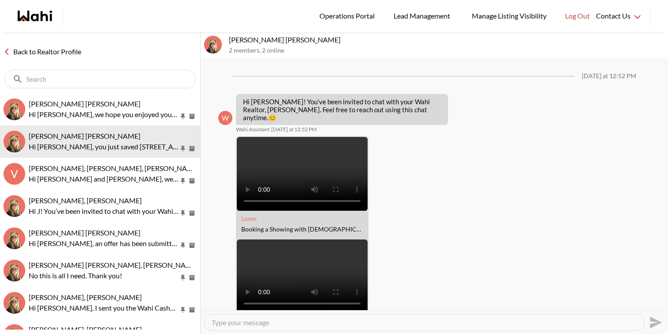
scroll to position [324, 0]
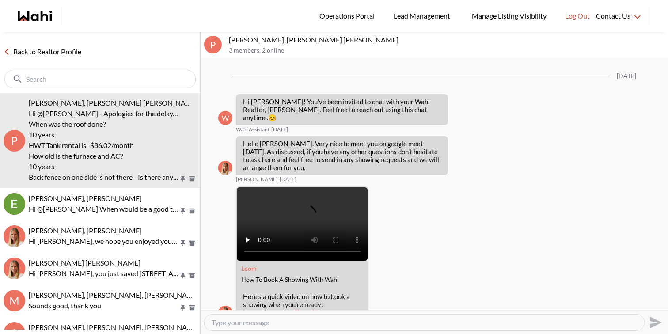
scroll to position [1686, 0]
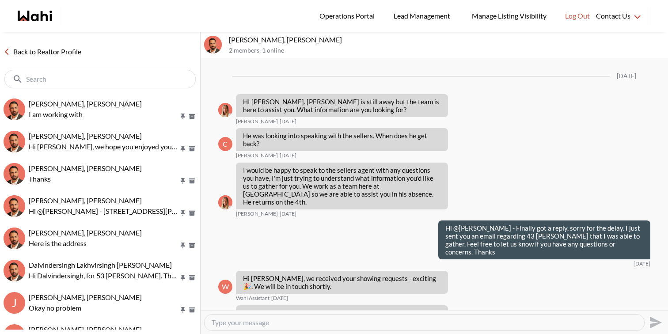
scroll to position [963, 0]
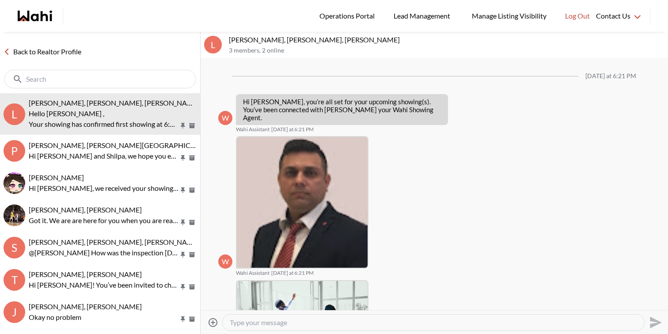
scroll to position [211, 0]
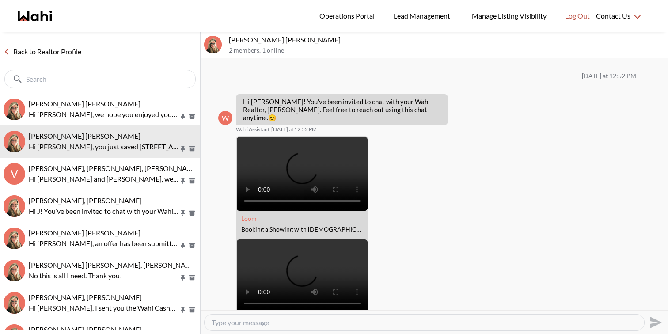
scroll to position [324, 0]
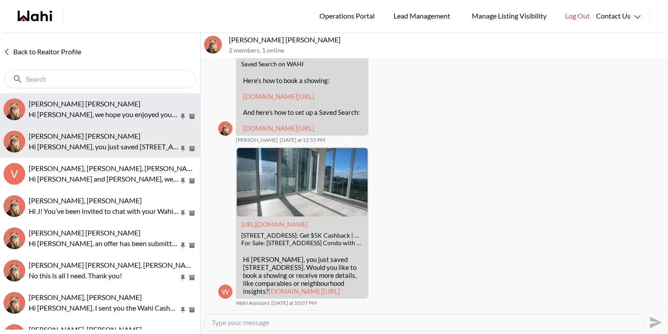
click at [108, 103] on div "Arek Klauza, Barbara" at bounding box center [113, 103] width 168 height 9
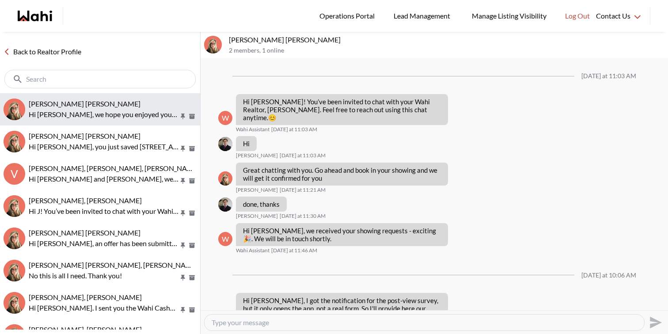
scroll to position [1077, 0]
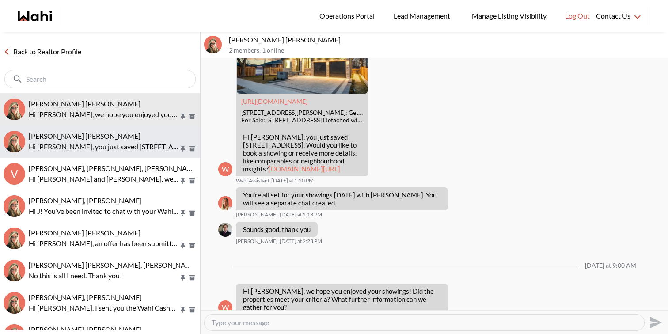
click at [117, 142] on p "Hi Meghan, you just saved 195 Redpath Ave #2612, Toronto. Would you like to boo…" at bounding box center [104, 146] width 150 height 11
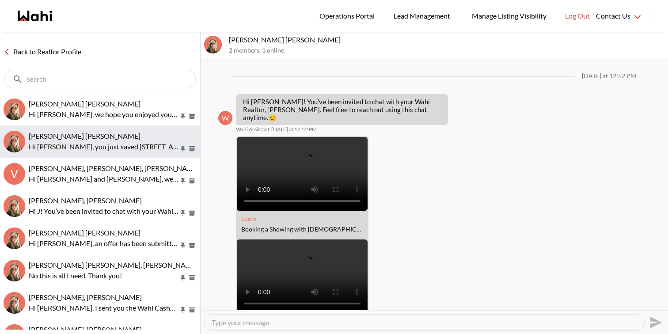
scroll to position [324, 0]
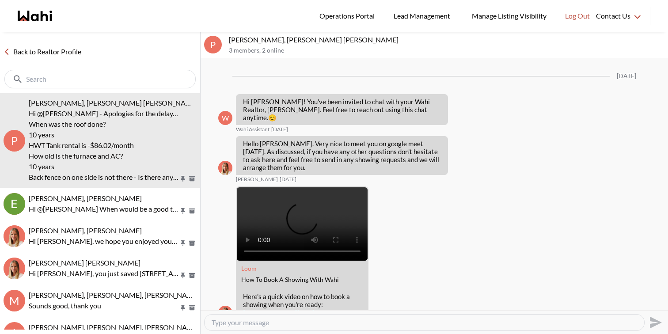
scroll to position [1686, 0]
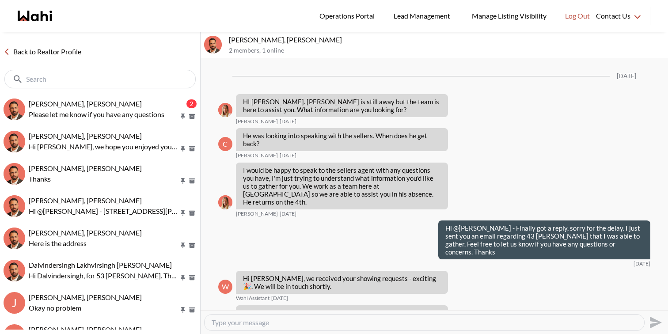
scroll to position [963, 0]
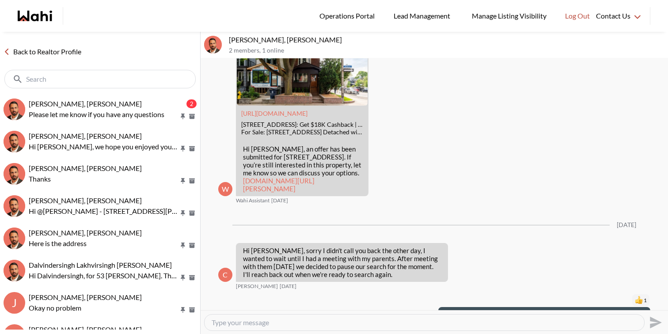
click at [124, 112] on p "Please let me know if you have any questions" at bounding box center [104, 114] width 150 height 11
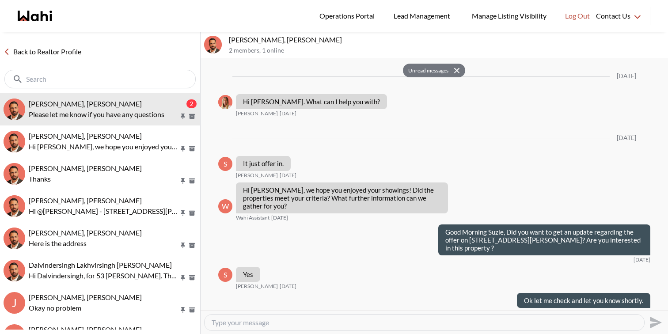
scroll to position [947, 0]
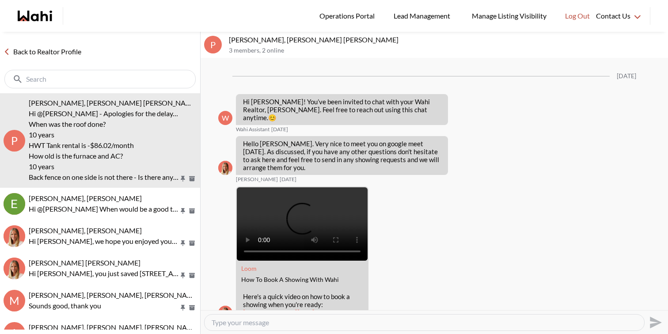
scroll to position [1686, 0]
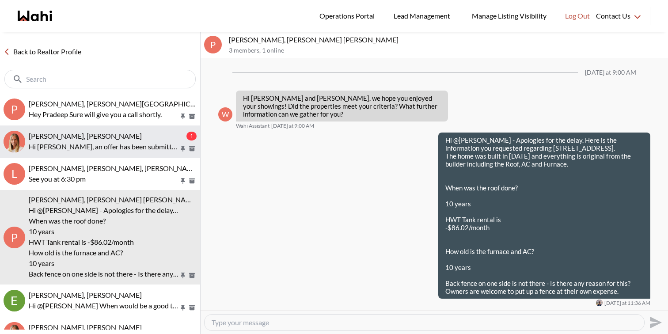
click at [102, 135] on div "Sourav Singh, Michelle" at bounding box center [107, 136] width 156 height 9
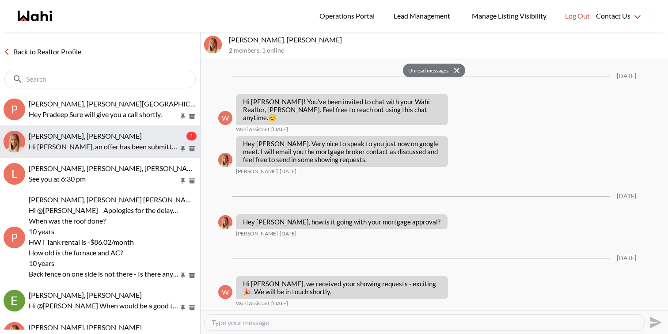
scroll to position [1095, 0]
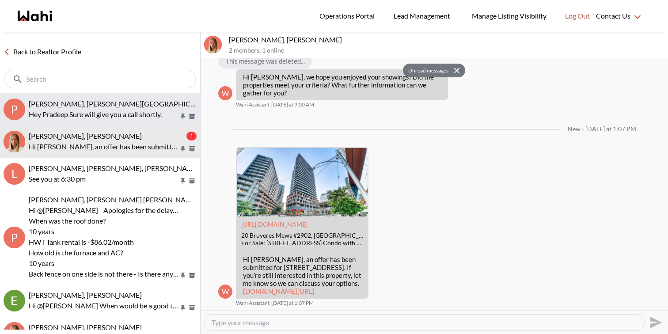
click at [103, 112] on p "Hey Pradeep Sure will give you a call shortly." at bounding box center [104, 114] width 150 height 11
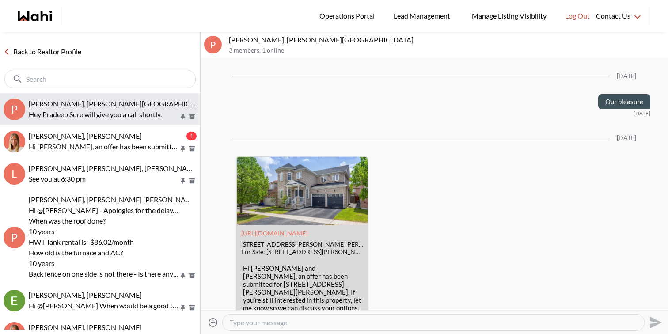
scroll to position [5287, 0]
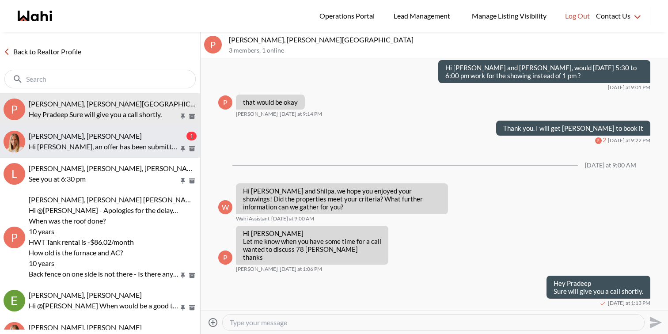
click at [92, 148] on p "Hi Sourav, an offer has been submitted for 20 Bruyeres Mews #2902, Toronto, Ont…" at bounding box center [104, 146] width 150 height 11
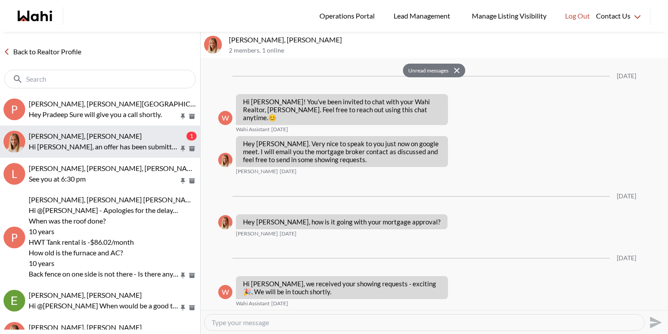
scroll to position [1095, 0]
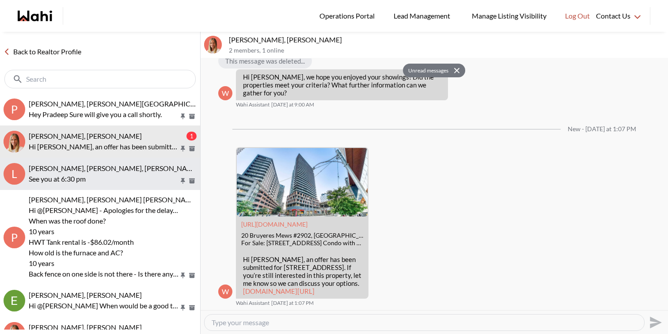
click at [95, 172] on span "liuhong chen, Naveen, Faraz" at bounding box center [114, 168] width 171 height 8
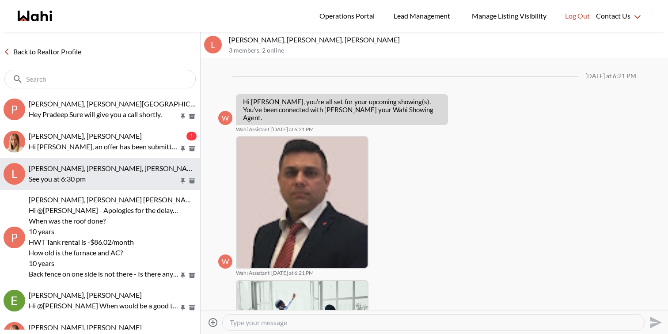
scroll to position [227, 0]
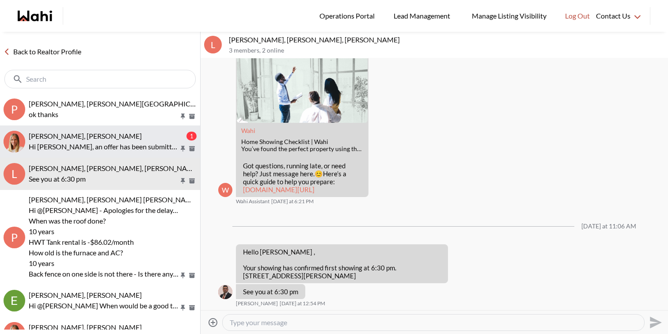
click at [113, 139] on div "Sourav Singh, Michelle" at bounding box center [107, 136] width 156 height 9
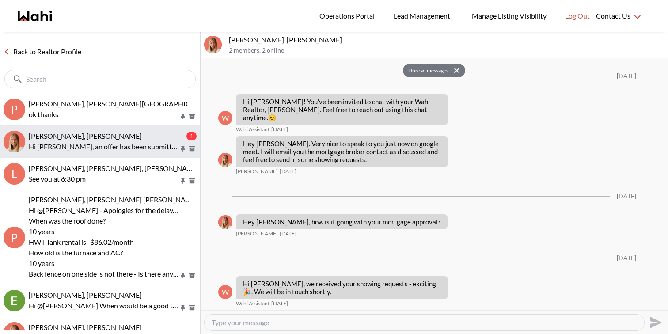
scroll to position [1095, 0]
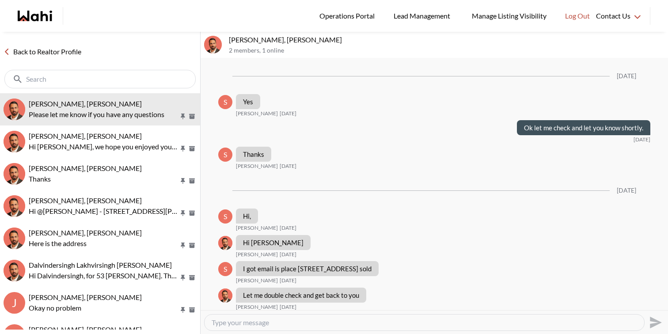
scroll to position [746, 0]
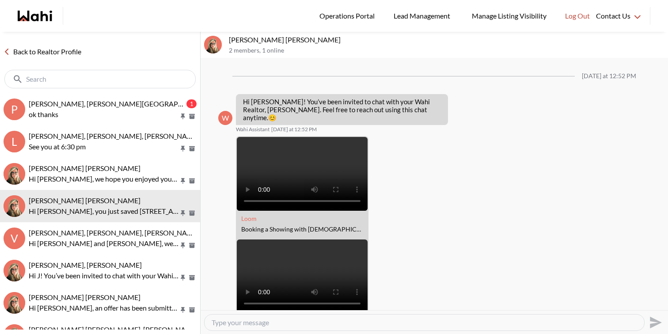
scroll to position [324, 0]
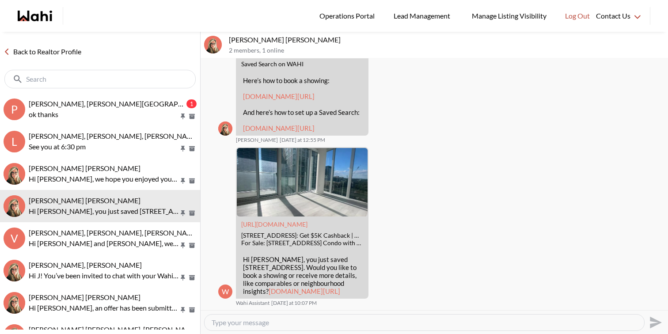
click at [101, 109] on p "ok thanks" at bounding box center [104, 114] width 150 height 11
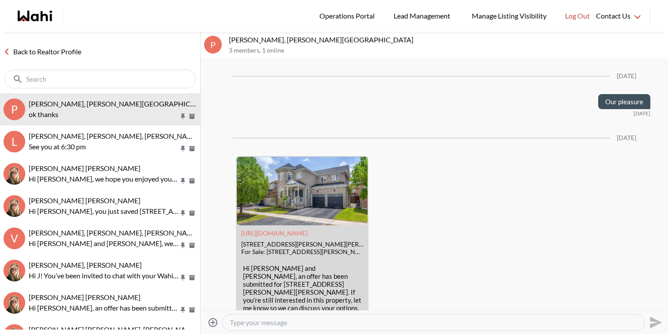
scroll to position [5369, 0]
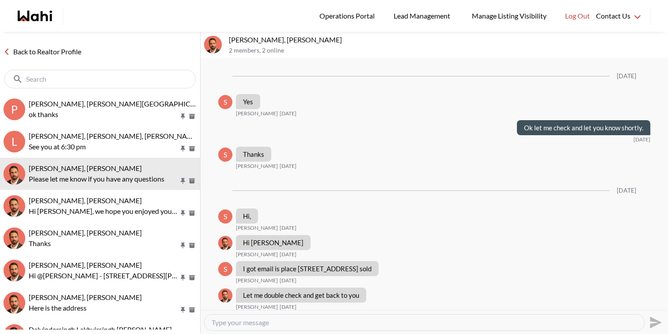
scroll to position [746, 0]
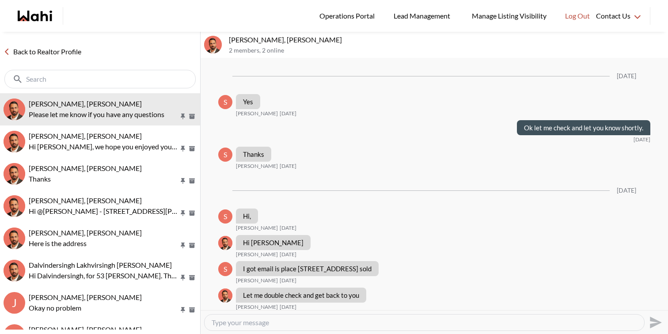
scroll to position [746, 0]
